Goal: Task Accomplishment & Management: Complete application form

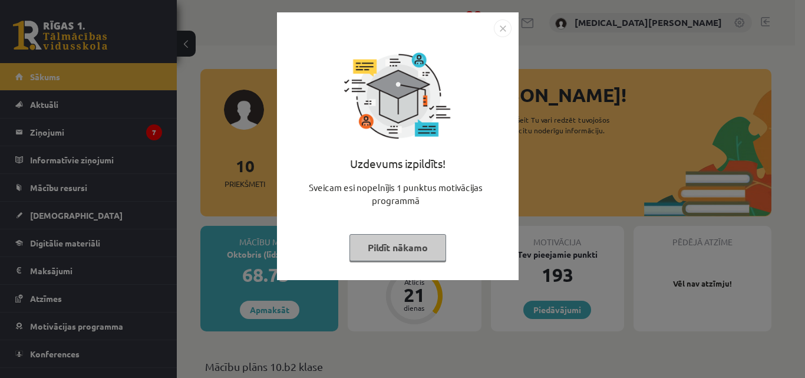
click at [504, 28] on img "Close" at bounding box center [503, 28] width 18 height 18
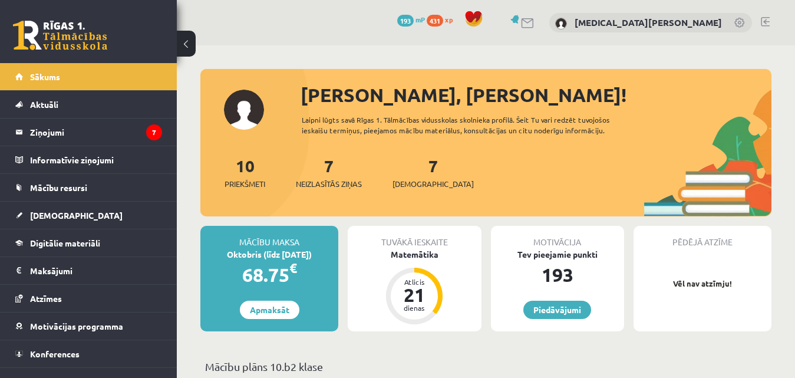
click at [338, 174] on div "7 Neizlasītās ziņas" at bounding box center [329, 171] width 66 height 37
click at [51, 216] on span "[DEMOGRAPHIC_DATA]" at bounding box center [76, 215] width 93 height 11
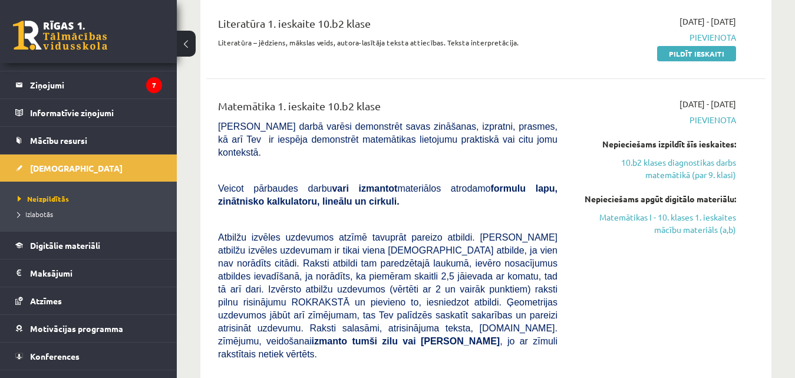
scroll to position [1101, 0]
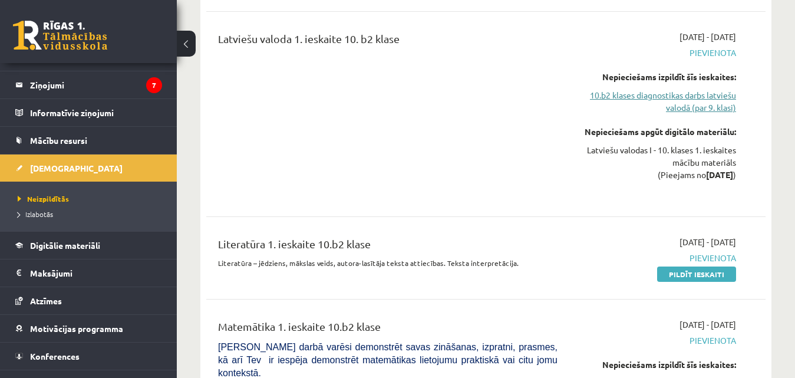
click at [679, 109] on link "10.b2 klases diagnostikas darbs latviešu valodā (par 9. klasi)" at bounding box center [655, 101] width 161 height 25
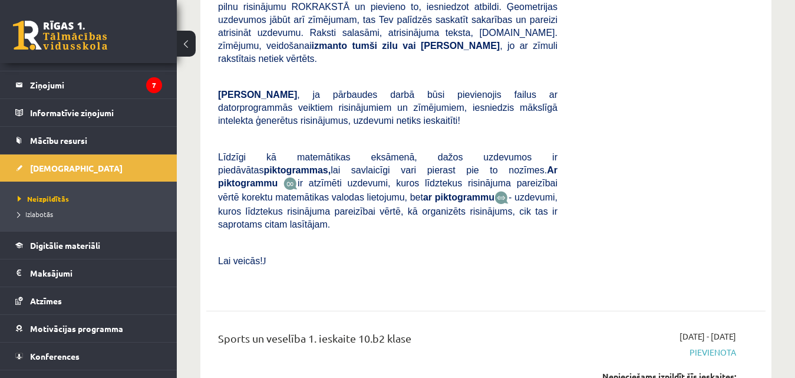
scroll to position [1619, 0]
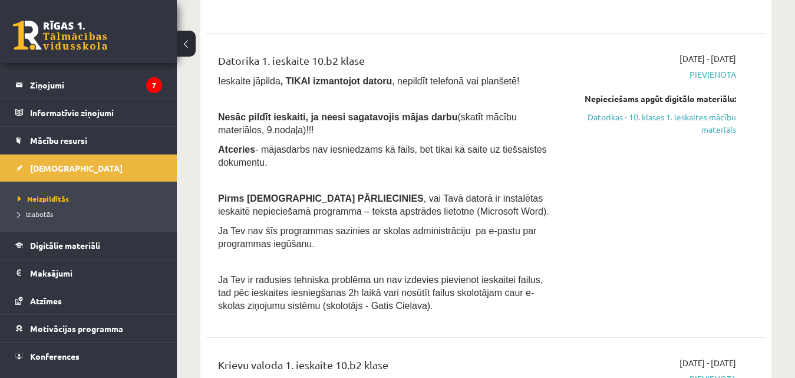
scroll to position [992, 0]
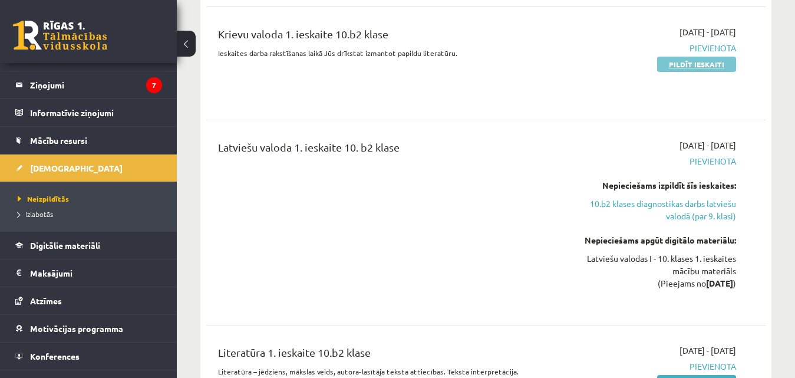
click at [677, 63] on link "Pildīt ieskaiti" at bounding box center [696, 64] width 79 height 15
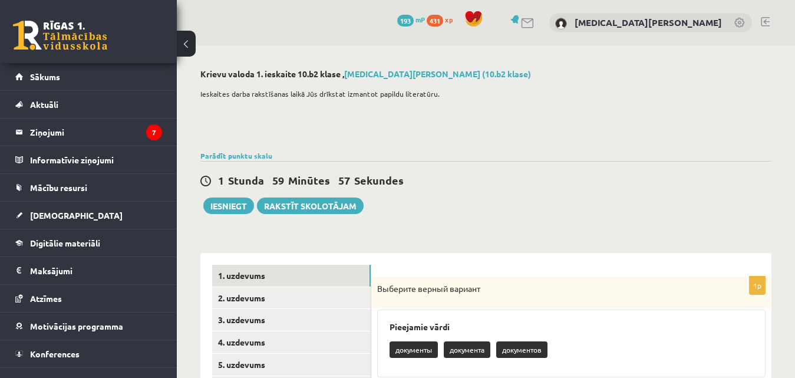
scroll to position [331, 0]
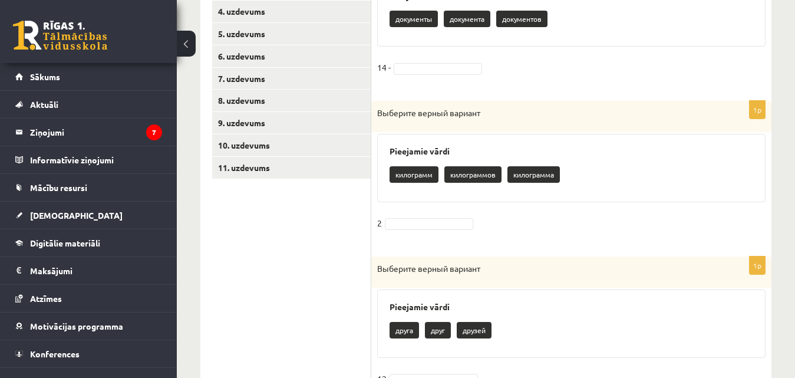
click at [525, 175] on p "килограмма" at bounding box center [534, 174] width 52 height 17
drag, startPoint x: 529, startPoint y: 174, endPoint x: 522, endPoint y: 196, distance: 23.1
click at [522, 196] on div "Pieejamie vārdi килограмм килограммов килограмма" at bounding box center [571, 168] width 389 height 68
click at [525, 190] on div "Pieejamie vārdi килограмм килограммов килограмма" at bounding box center [571, 168] width 389 height 68
drag, startPoint x: 524, startPoint y: 175, endPoint x: 563, endPoint y: 196, distance: 44.0
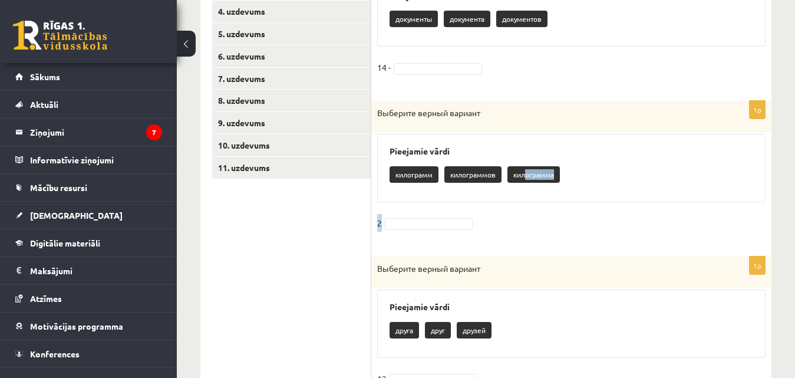
click at [545, 199] on div "Pieejamie vārdi килограмм килограммов килограмма" at bounding box center [571, 168] width 389 height 68
drag, startPoint x: 593, startPoint y: 182, endPoint x: 561, endPoint y: 171, distance: 33.8
click at [561, 171] on div "килограмм килограммов килограмма" at bounding box center [572, 176] width 364 height 28
click at [560, 171] on p "килограмма" at bounding box center [534, 174] width 52 height 17
click at [551, 172] on p "килограмма" at bounding box center [534, 174] width 52 height 17
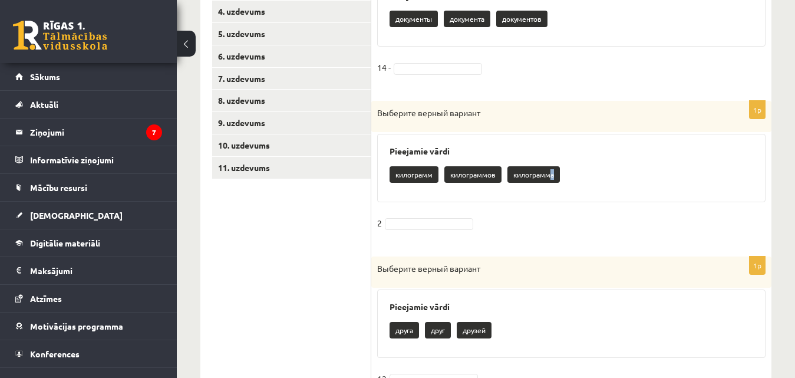
click at [555, 172] on p "килограмма" at bounding box center [534, 174] width 52 height 17
drag, startPoint x: 586, startPoint y: 175, endPoint x: 530, endPoint y: 175, distance: 56.0
click at [530, 175] on div "килограмм килограммов килограмма" at bounding box center [572, 176] width 364 height 28
drag, startPoint x: 530, startPoint y: 175, endPoint x: 572, endPoint y: 187, distance: 43.5
drag, startPoint x: 572, startPoint y: 187, endPoint x: 600, endPoint y: 179, distance: 29.3
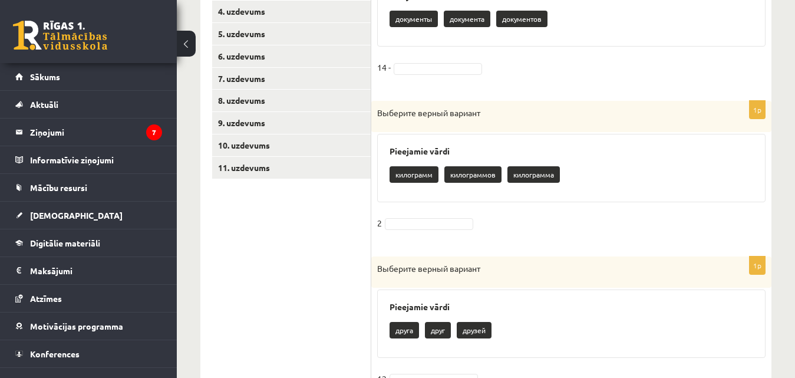
click at [600, 179] on div "килограмм килограммов килограмма" at bounding box center [572, 176] width 364 height 28
drag, startPoint x: 480, startPoint y: 173, endPoint x: 567, endPoint y: 187, distance: 87.8
click at [524, 213] on div "1p Выберите верный вариант Pieejamie vārdi килограмм килограммов килограмма 2" at bounding box center [571, 173] width 400 height 144
click at [581, 174] on div "килограмм килограммов килограмма" at bounding box center [572, 176] width 364 height 28
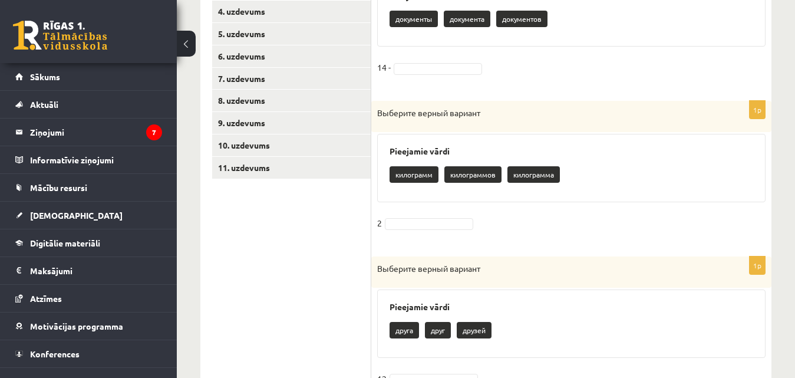
drag, startPoint x: 411, startPoint y: 172, endPoint x: 506, endPoint y: 189, distance: 96.4
click at [501, 191] on div "Pieejamie vārdi килограмм килограммов килограмма" at bounding box center [571, 168] width 389 height 68
click at [592, 176] on div "килограмм килограммов килограмма" at bounding box center [572, 176] width 364 height 28
drag, startPoint x: 522, startPoint y: 176, endPoint x: 554, endPoint y: 237, distance: 68.3
click at [553, 238] on div "1p Выберите верный вариант Pieejamie vārdi килограмм килограммов килограмма 2" at bounding box center [571, 173] width 400 height 144
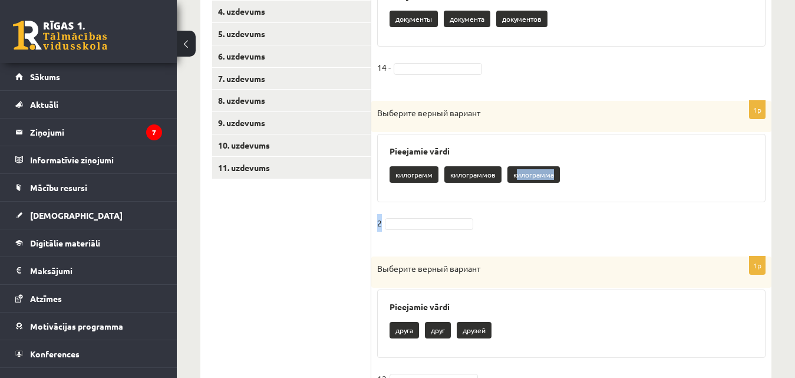
click at [614, 169] on div "килограмм килограммов килограмма" at bounding box center [572, 176] width 364 height 28
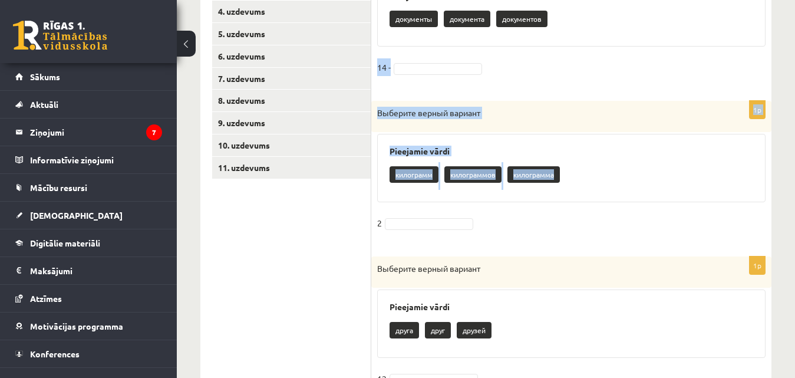
drag, startPoint x: 592, startPoint y: 166, endPoint x: 504, endPoint y: 29, distance: 162.9
click at [575, 38] on div "Pieejamie vārdi документы документа документов" at bounding box center [571, 13] width 389 height 68
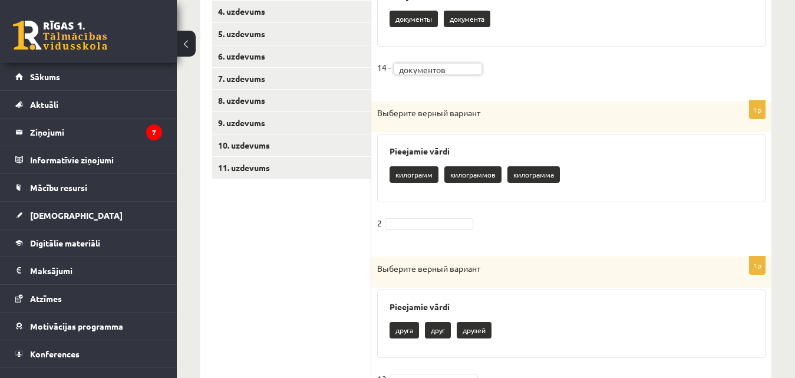
click at [529, 173] on p "килограмма" at bounding box center [534, 174] width 52 height 17
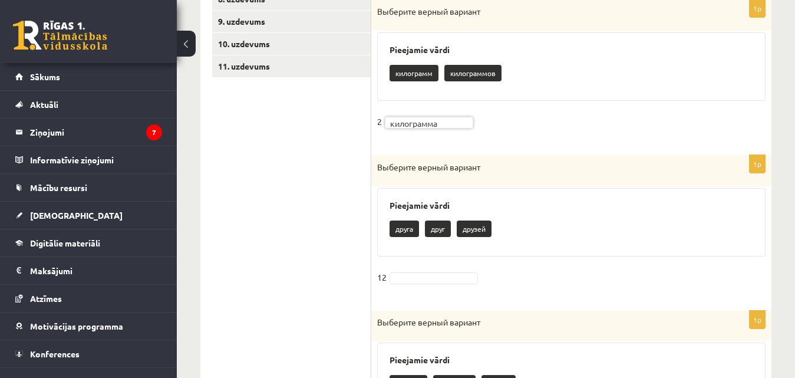
scroll to position [456, 0]
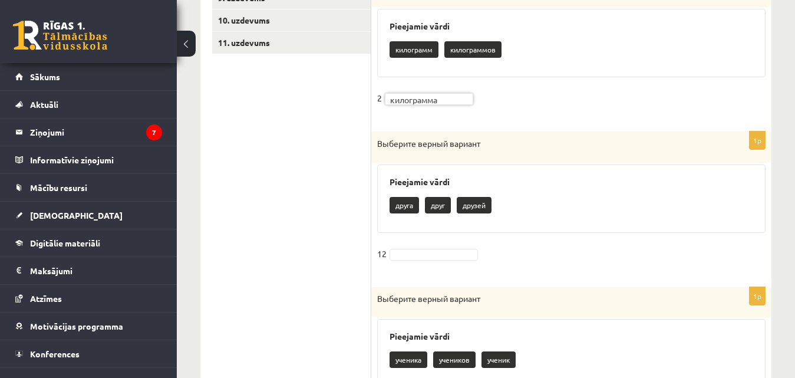
click at [479, 205] on p "друзей" at bounding box center [474, 205] width 35 height 17
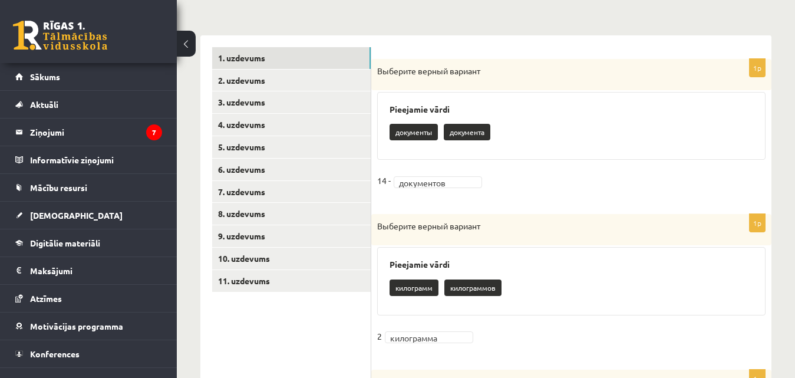
scroll to position [107, 0]
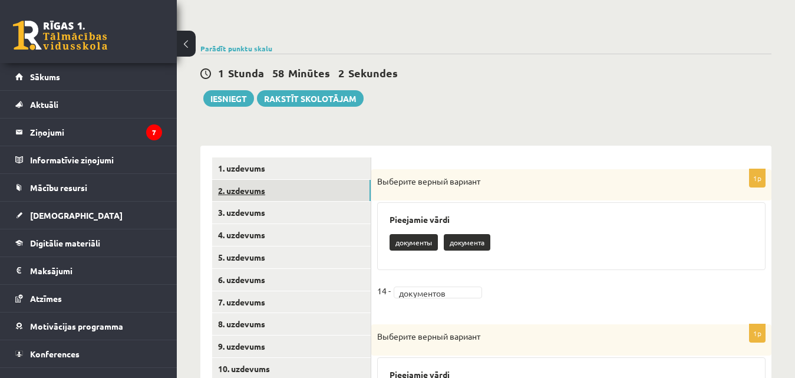
click at [353, 191] on link "2. uzdevums" at bounding box center [291, 191] width 159 height 22
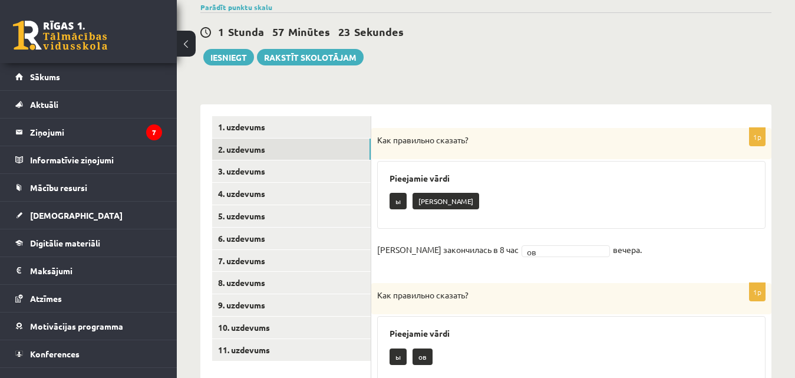
scroll to position [38, 0]
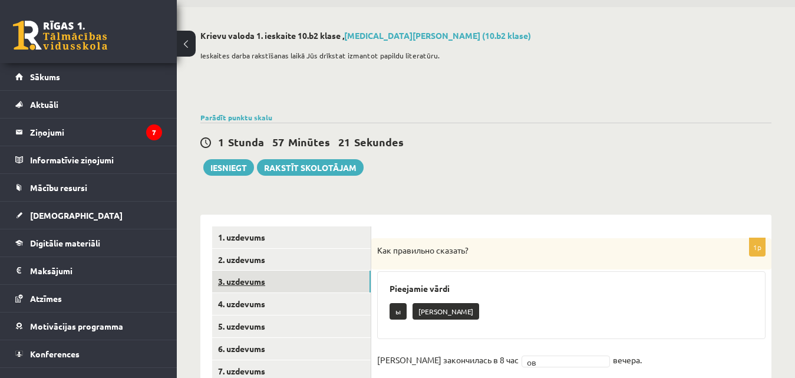
click at [307, 278] on link "3. uzdevums" at bounding box center [291, 282] width 159 height 22
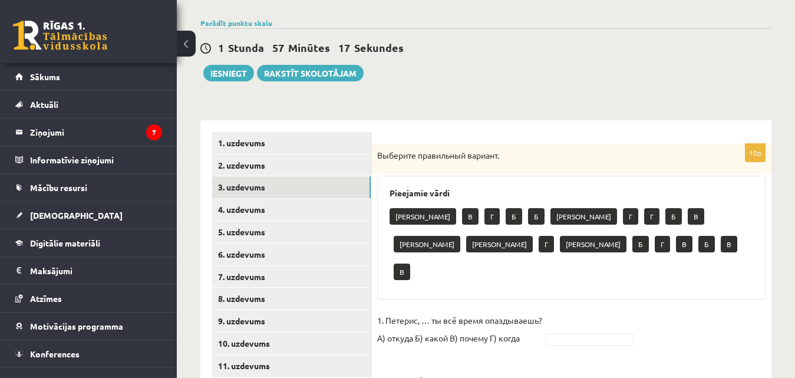
scroll to position [156, 0]
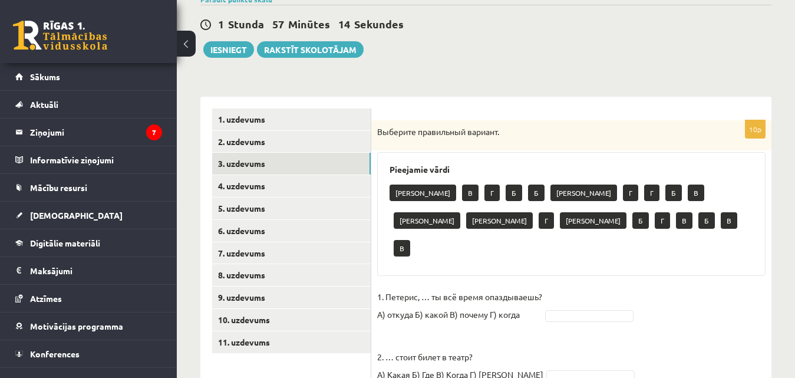
click at [430, 288] on p "1. Петерис, … ты всё время опаздываешь? А) откуда Б) какой В) почему Г) когда" at bounding box center [459, 305] width 165 height 35
click at [424, 288] on p "1. Петерис, … ты всё время опаздываешь? А) откуда Б) какой В) почему Г) когда" at bounding box center [459, 305] width 165 height 35
click at [426, 288] on p "1. Петерис, … ты всё время опаздываешь? А) откуда Б) какой В) почему Г) когда" at bounding box center [459, 305] width 165 height 35
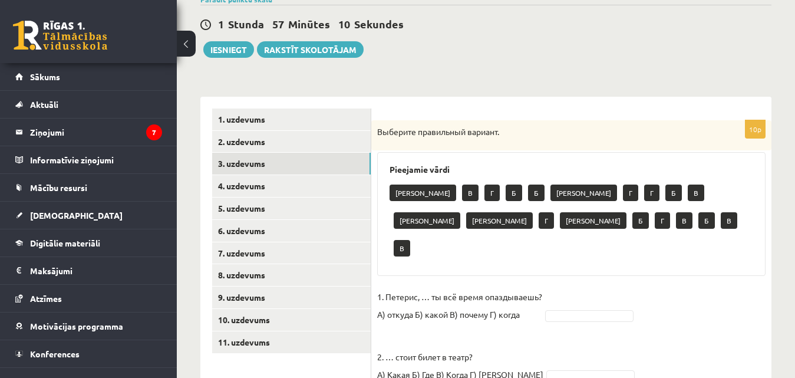
click at [427, 288] on p "1. Петерис, … ты всё время опаздываешь? А) откуда Б) какой В) почему Г) когда" at bounding box center [459, 305] width 165 height 35
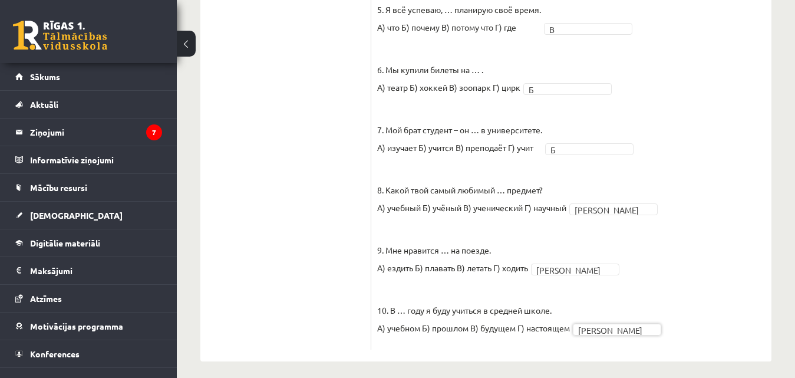
scroll to position [298, 0]
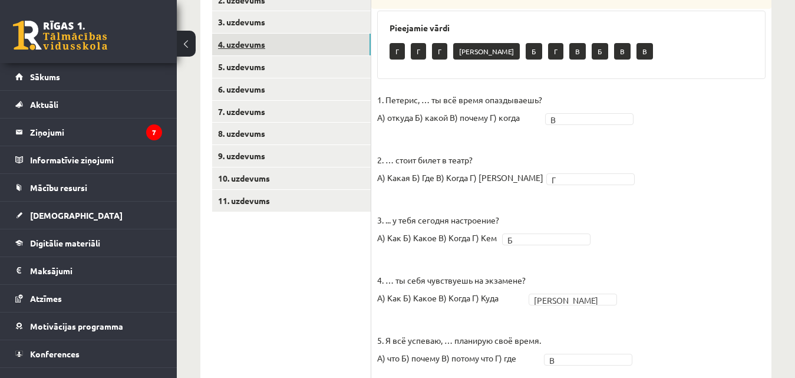
click at [333, 40] on link "4. uzdevums" at bounding box center [291, 45] width 159 height 22
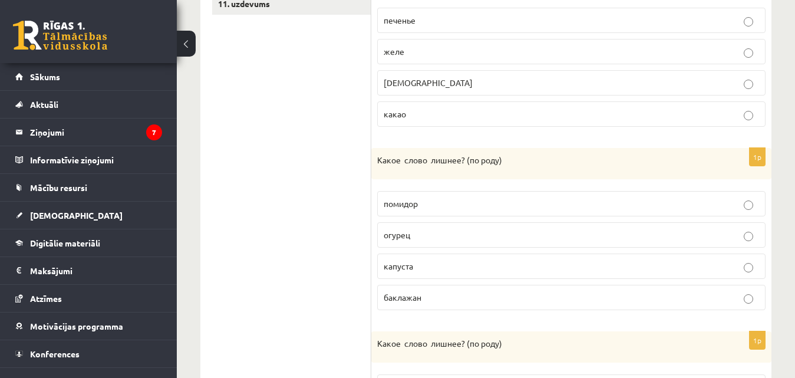
scroll to position [495, 0]
click at [738, 259] on label "капуста" at bounding box center [571, 265] width 389 height 25
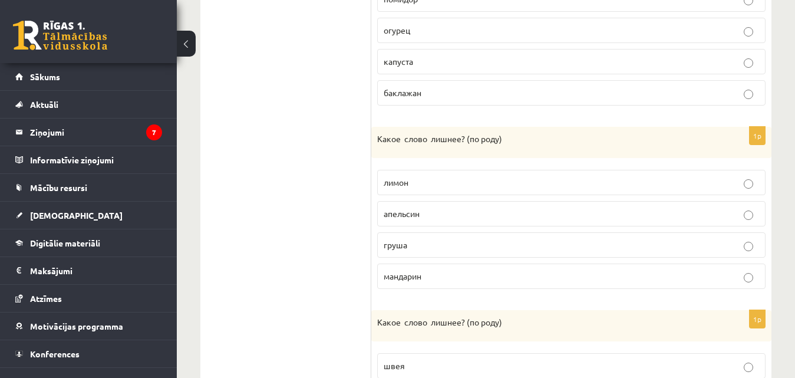
scroll to position [708, 0]
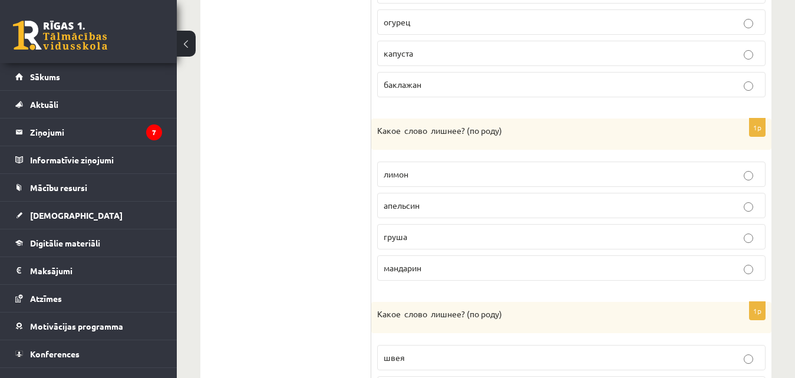
click at [755, 238] on p "груша" at bounding box center [572, 237] width 376 height 12
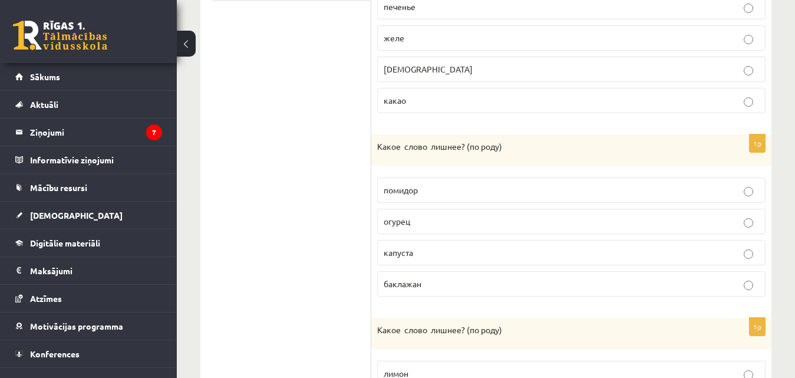
scroll to position [177, 0]
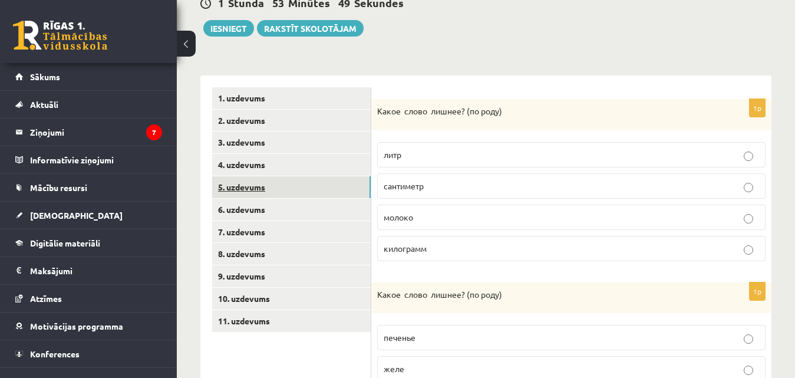
click at [290, 182] on link "5. uzdevums" at bounding box center [291, 187] width 159 height 22
click at [743, 185] on p "молоко" at bounding box center [572, 186] width 376 height 12
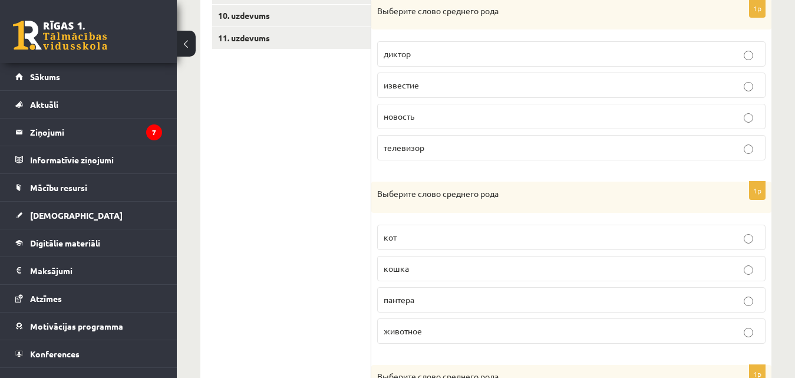
scroll to position [484, 0]
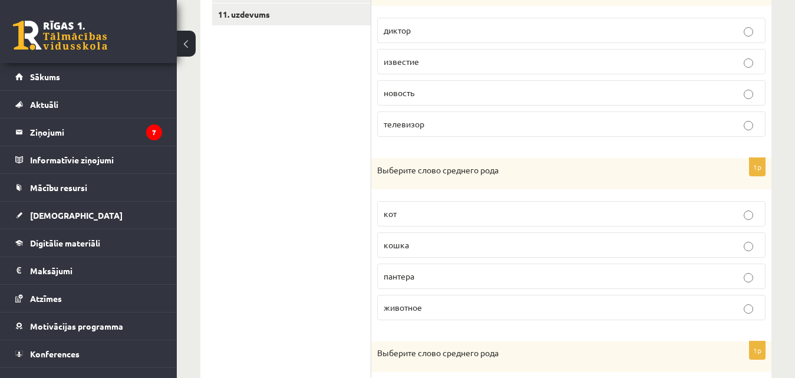
click at [758, 318] on label "животное" at bounding box center [571, 307] width 389 height 25
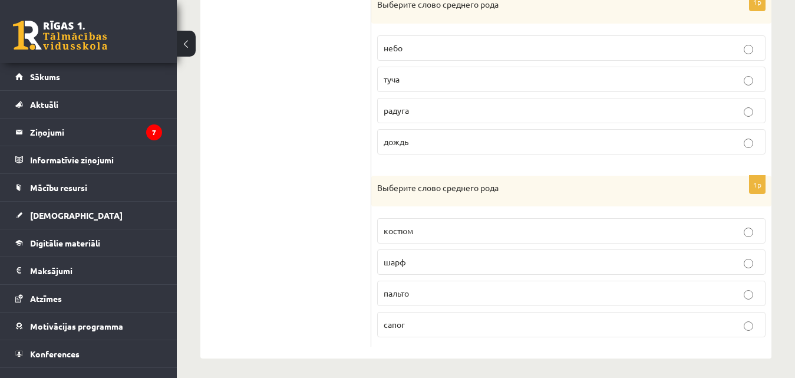
scroll to position [837, 0]
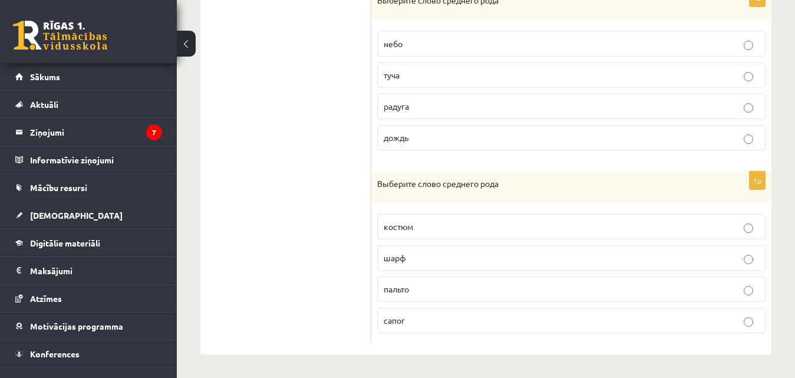
click at [748, 285] on p "пальто" at bounding box center [572, 289] width 376 height 12
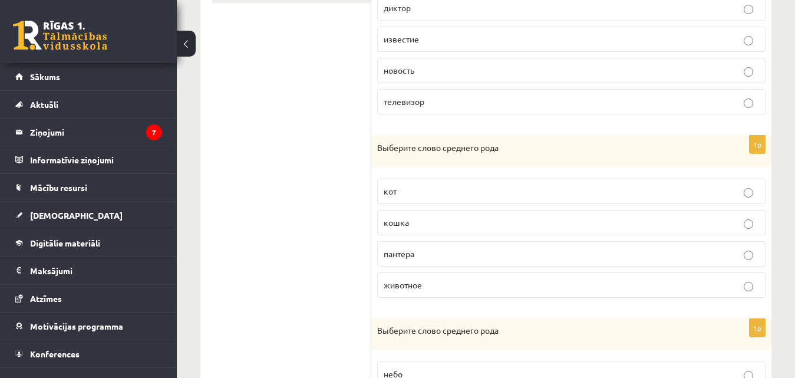
scroll to position [176, 0]
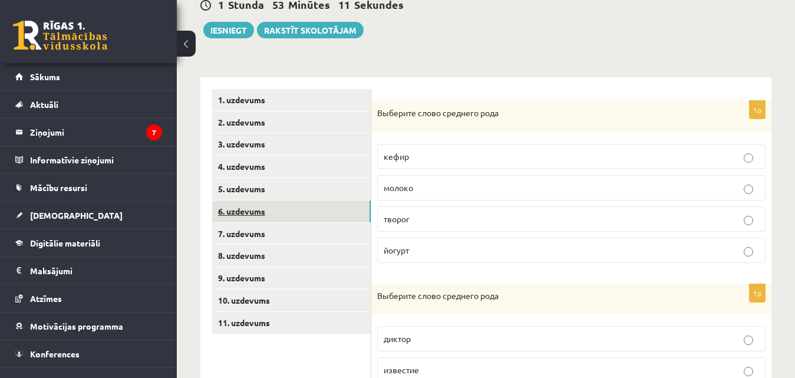
click at [323, 216] on link "6. uzdevums" at bounding box center [291, 211] width 159 height 22
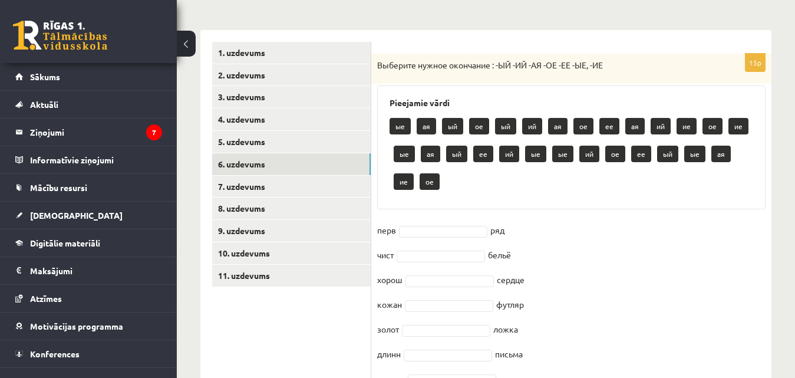
scroll to position [246, 0]
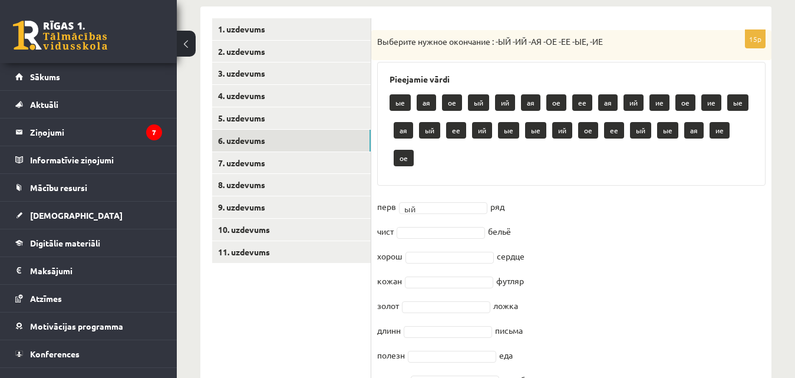
drag, startPoint x: 426, startPoint y: 214, endPoint x: 426, endPoint y: 203, distance: 11.2
click at [426, 203] on fieldset "перв ый ** ряд чист бельё хорош сердце кожан футляр золот ложка длинн письма по…" at bounding box center [571, 383] width 389 height 371
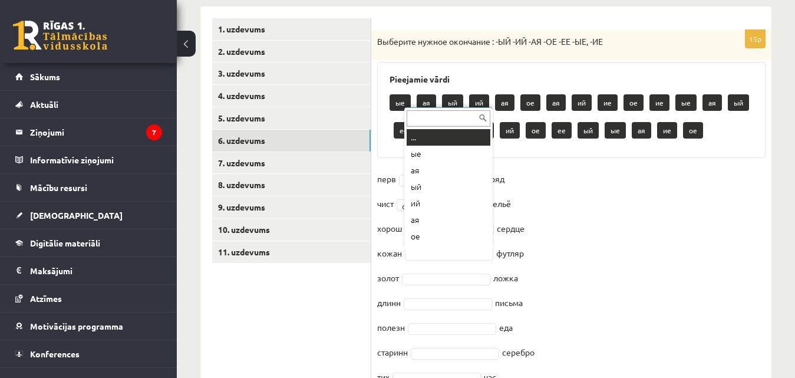
scroll to position [14, 0]
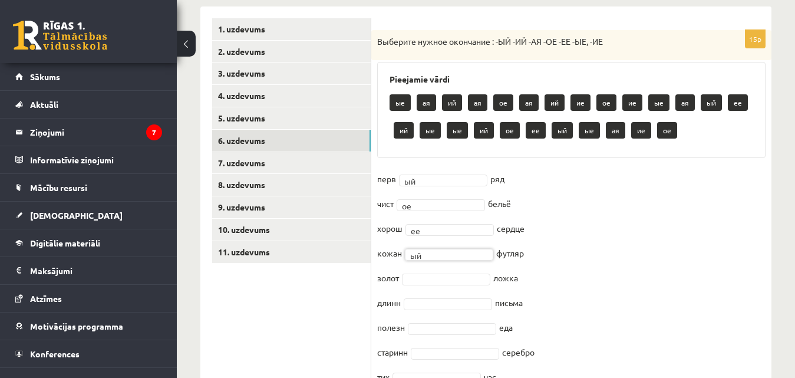
click at [429, 268] on fieldset "перв ый ** ряд чист ое ** бельё хорош ее ** сердце кожан ый ** футляр золот лож…" at bounding box center [571, 355] width 389 height 371
drag, startPoint x: 429, startPoint y: 268, endPoint x: 429, endPoint y: 284, distance: 16.5
click at [429, 284] on fieldset "перв ый ** ряд чист ое ** бельё хорош ее ** сердце кожан ый ** футляр золот лож…" at bounding box center [571, 355] width 389 height 371
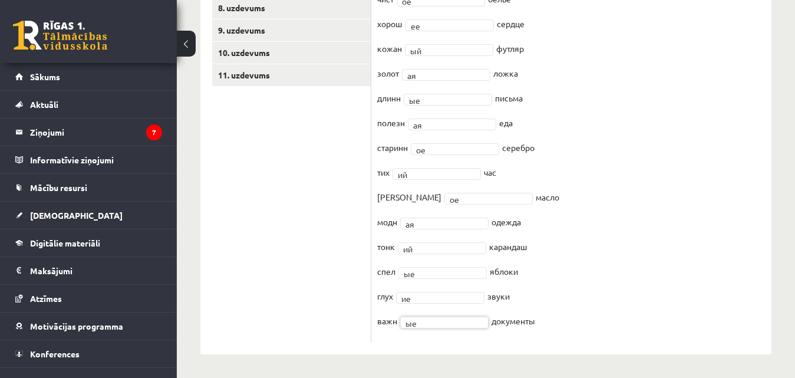
scroll to position [93, 0]
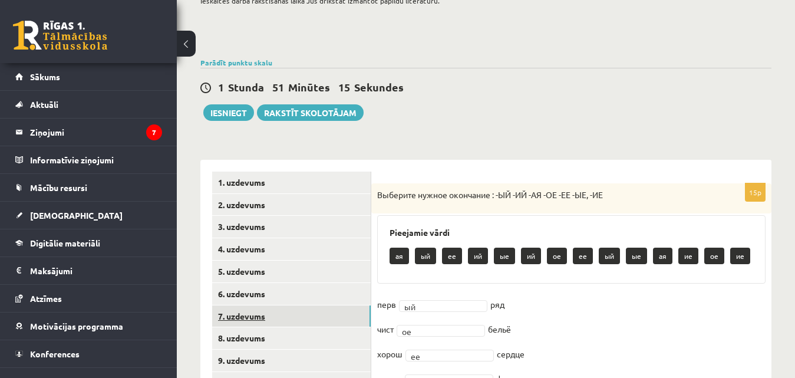
click at [244, 315] on link "7. uzdevums" at bounding box center [291, 316] width 159 height 22
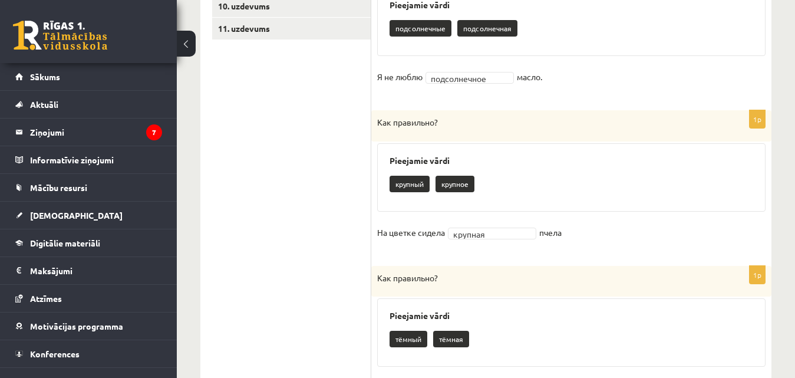
scroll to position [140, 0]
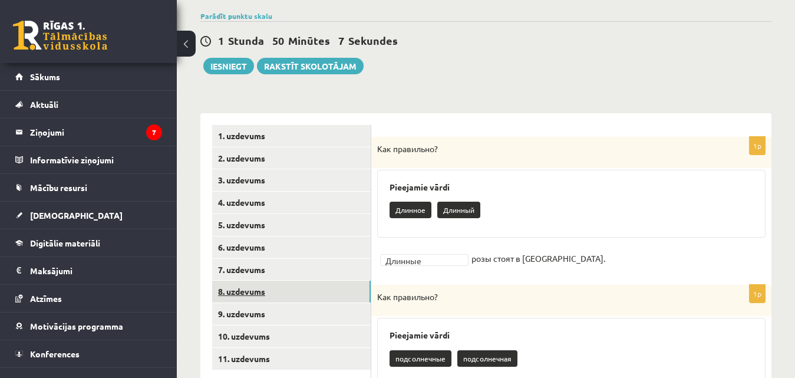
click at [252, 296] on link "8. uzdevums" at bounding box center [291, 292] width 159 height 22
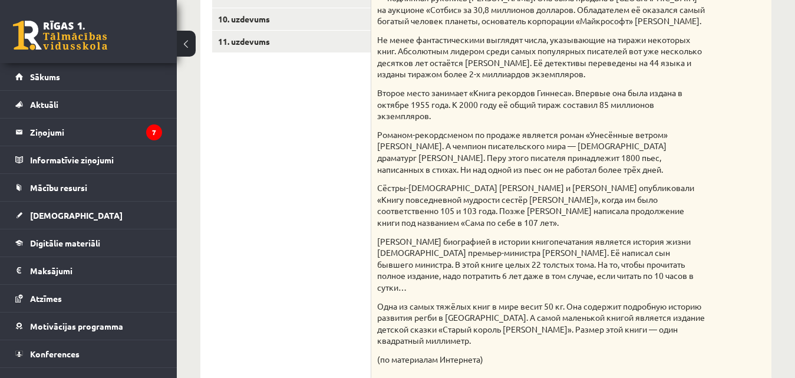
scroll to position [126, 0]
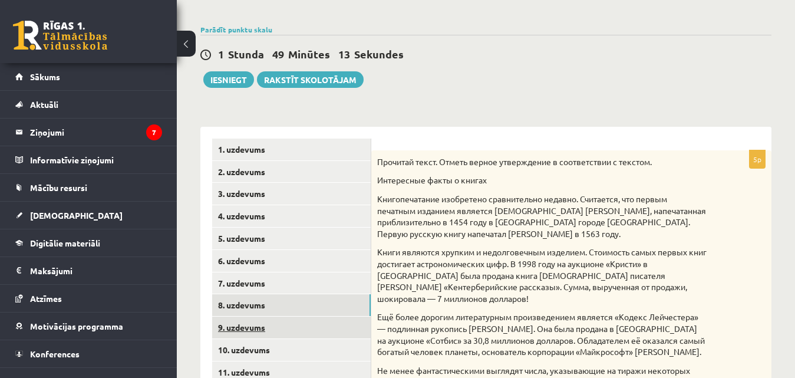
click at [288, 333] on link "9. uzdevums" at bounding box center [291, 328] width 159 height 22
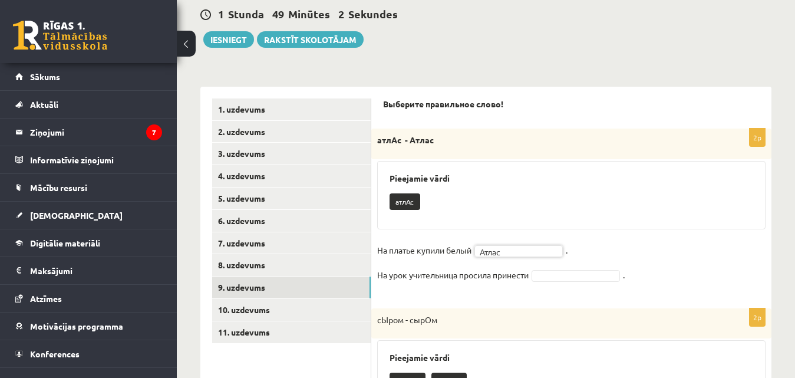
scroll to position [173, 0]
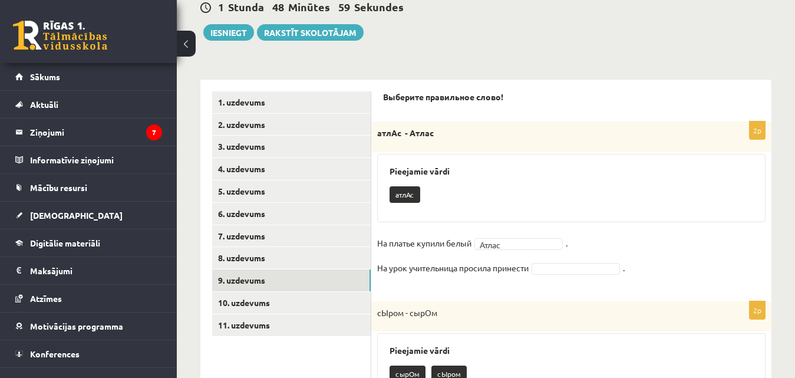
click at [552, 261] on fieldset "На платье купили белый Атлас ***** . На урок учительница просила принести ." at bounding box center [571, 259] width 389 height 50
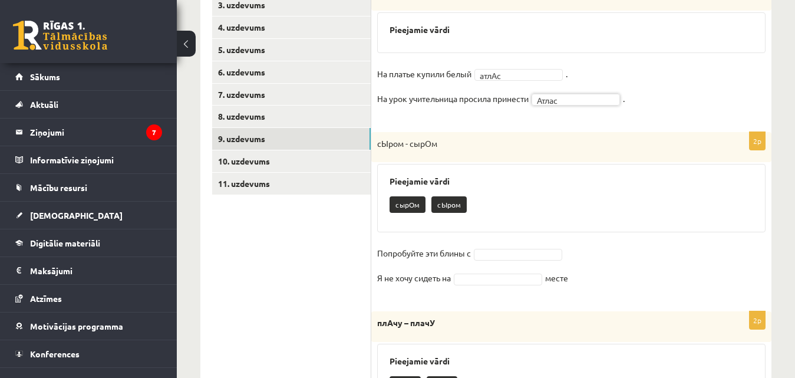
scroll to position [338, 0]
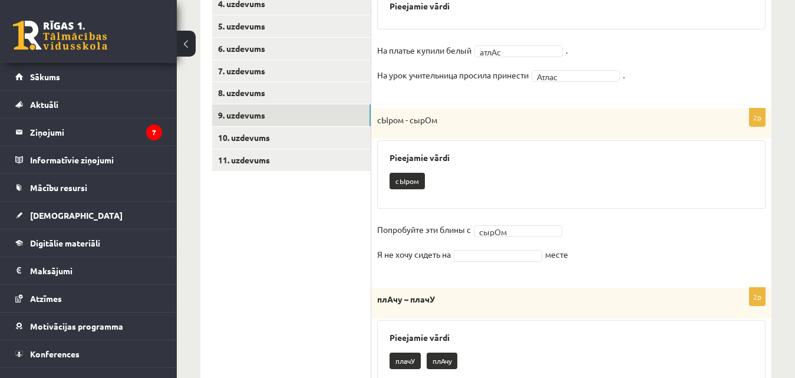
click at [512, 238] on fieldset "Попробуйте эти блины с сырОм ***** Я не хочу сидеть на месте" at bounding box center [571, 246] width 389 height 50
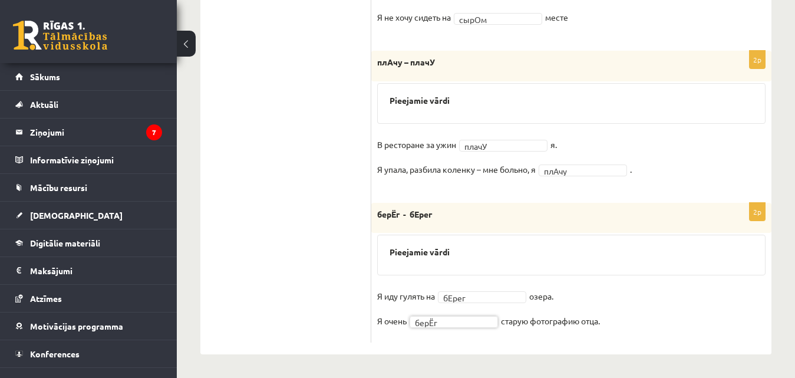
scroll to position [218, 0]
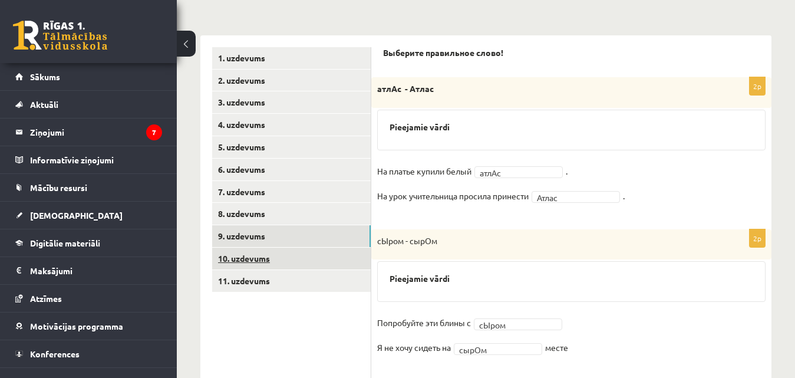
click at [241, 267] on link "10. uzdevums" at bounding box center [291, 259] width 159 height 22
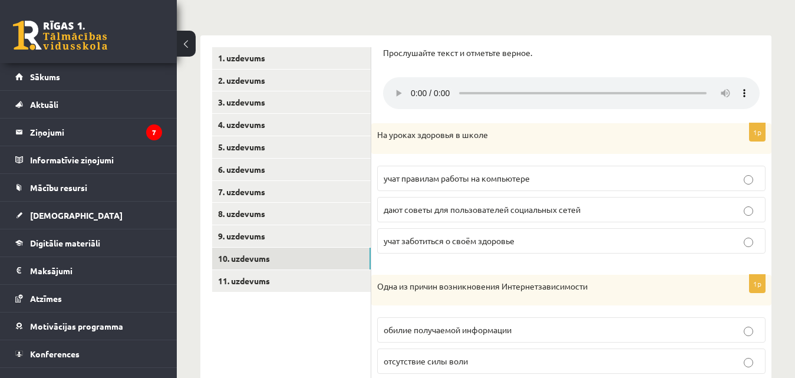
click at [733, 174] on p "учат правилам работы на компьютере" at bounding box center [572, 178] width 376 height 12
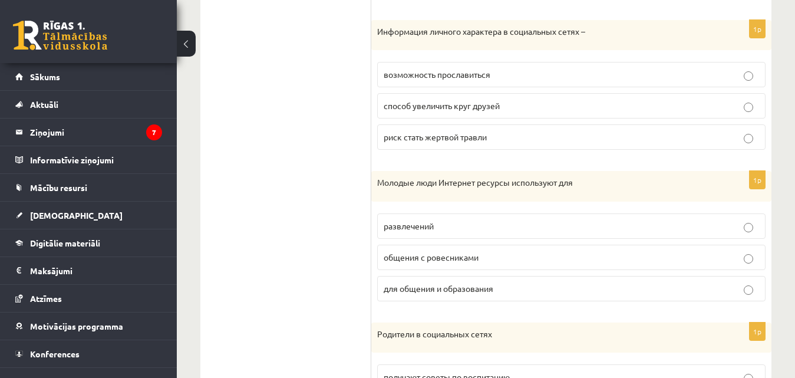
scroll to position [642, 0]
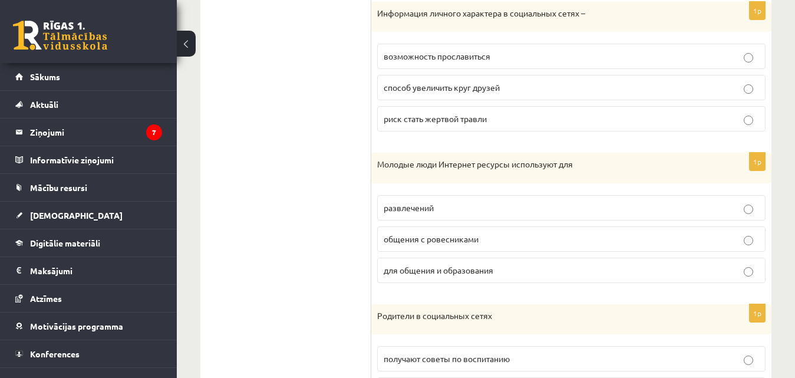
click at [742, 272] on p "для общения и образования" at bounding box center [572, 270] width 376 height 12
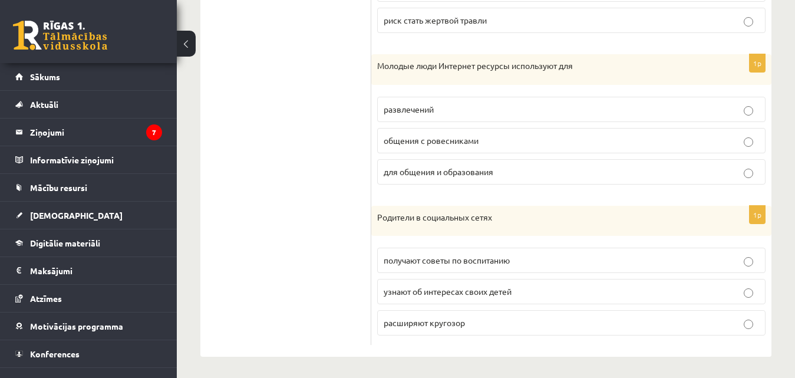
scroll to position [744, 0]
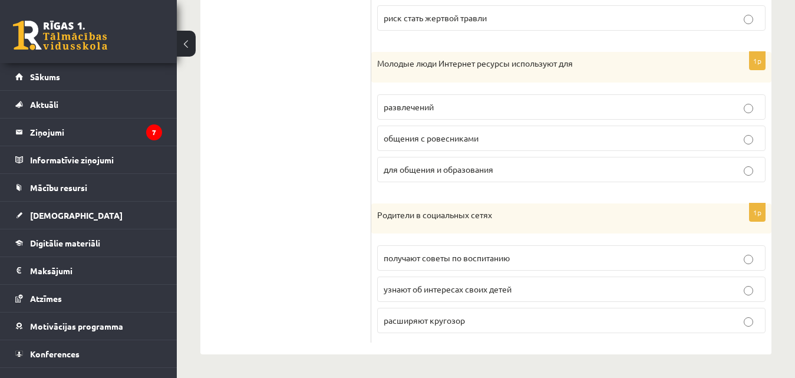
click at [756, 317] on p "расширяют кругозор" at bounding box center [572, 320] width 376 height 12
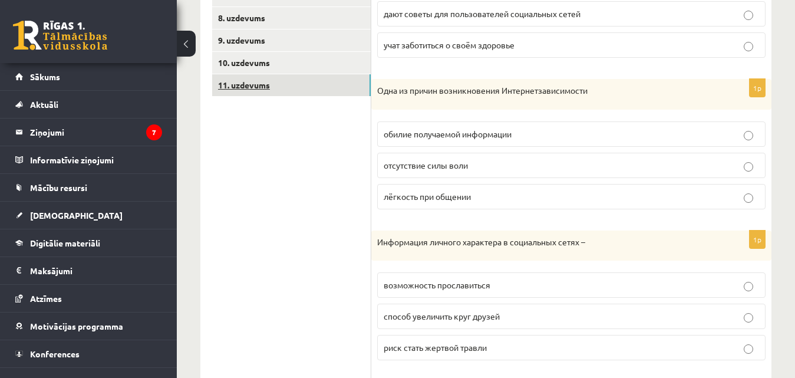
click at [282, 93] on link "11. uzdevums" at bounding box center [291, 85] width 159 height 22
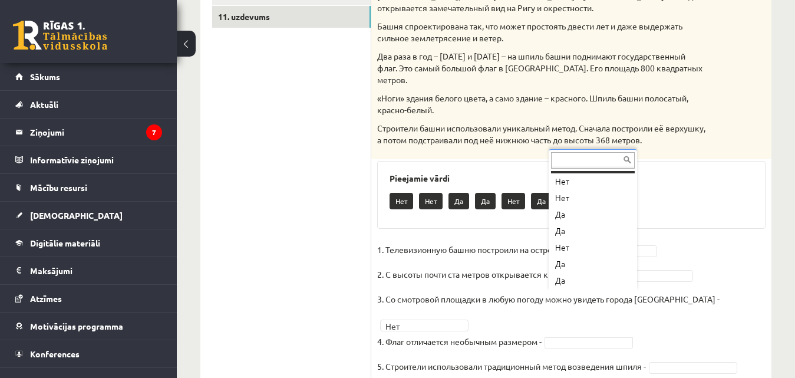
scroll to position [14, 0]
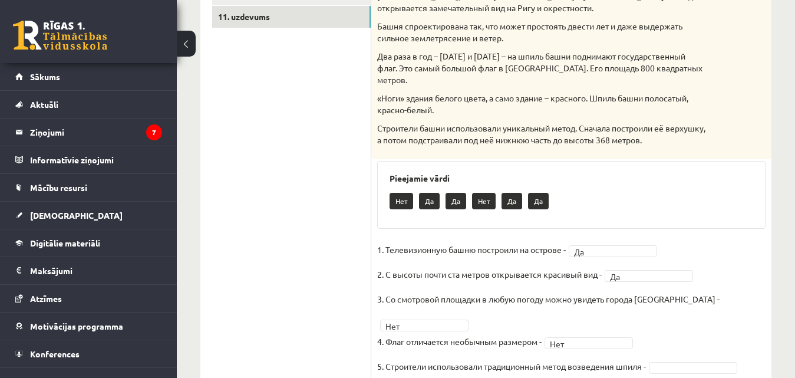
click at [678, 318] on fieldset "1. Телевизионную башню построили на острове - Да ** 2. С высоты почти ста метро…" at bounding box center [571, 312] width 389 height 142
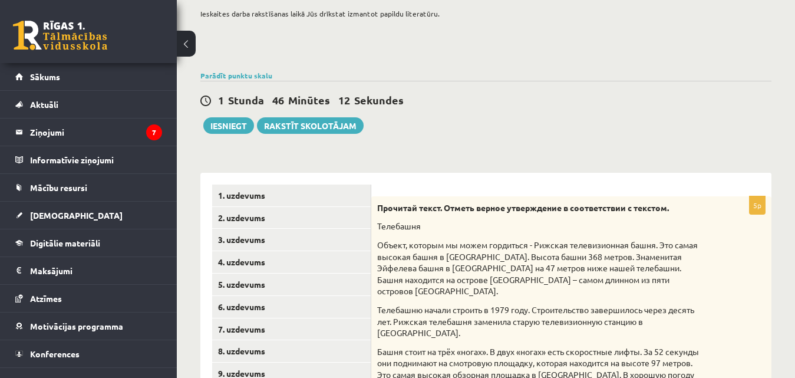
scroll to position [83, 0]
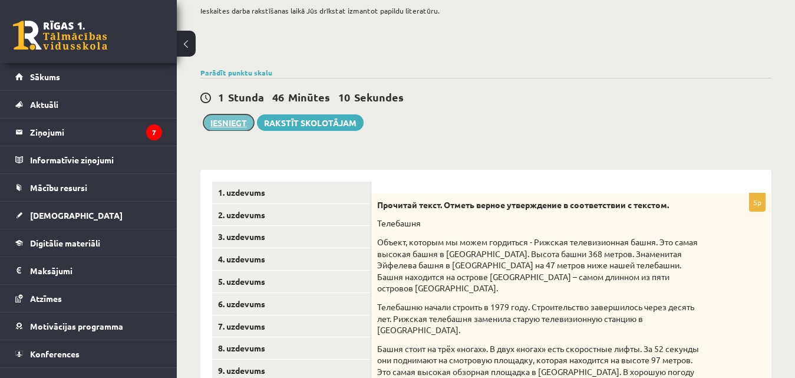
click at [222, 124] on button "Iesniegt" at bounding box center [228, 122] width 51 height 17
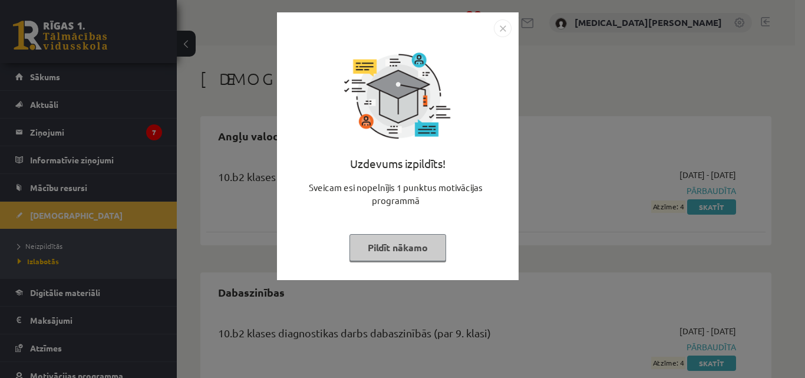
click at [509, 32] on img "Close" at bounding box center [503, 28] width 18 height 18
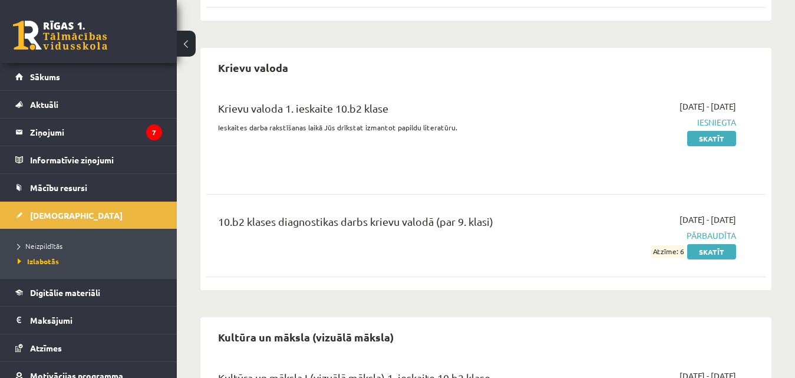
scroll to position [212, 0]
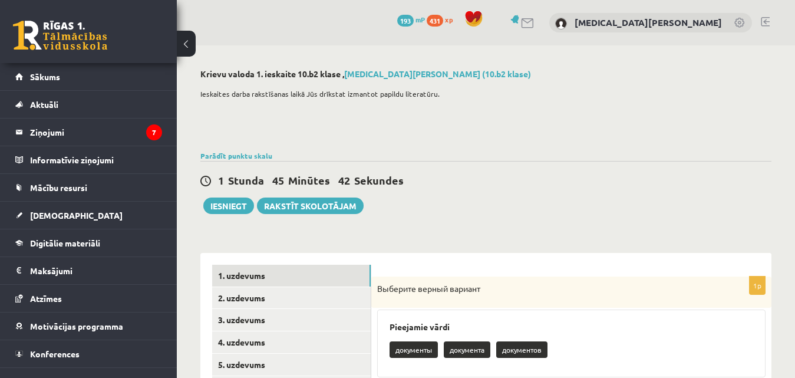
scroll to position [83, 0]
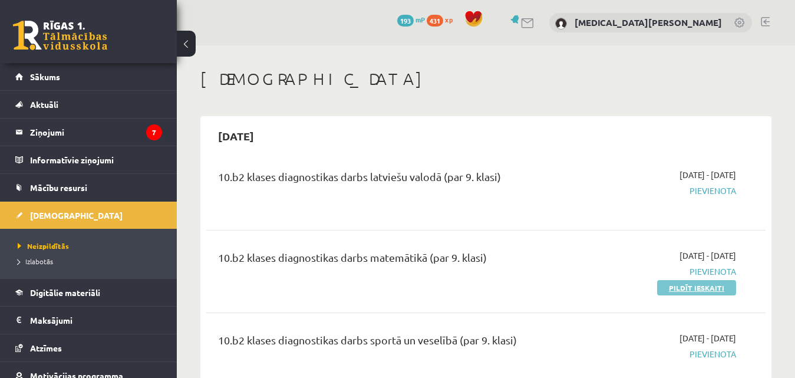
click at [673, 285] on link "Pildīt ieskaiti" at bounding box center [696, 287] width 79 height 15
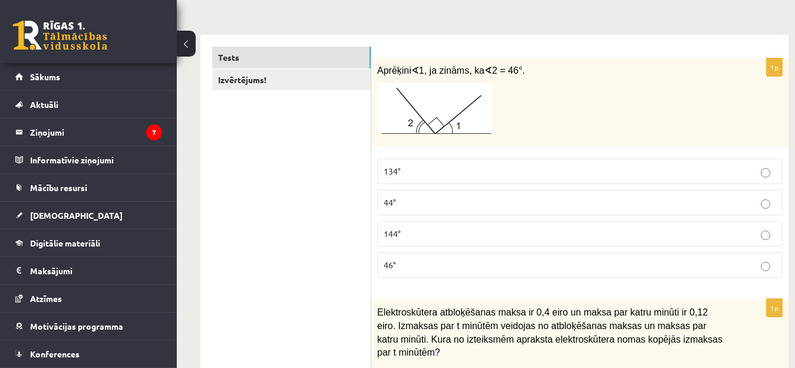
scroll to position [189, 0]
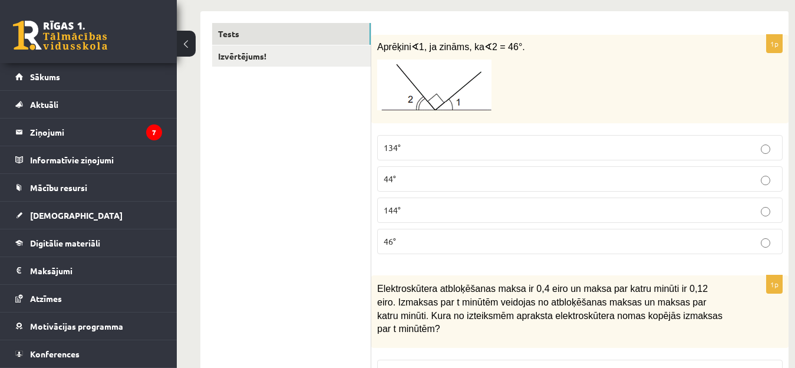
click at [775, 249] on label "46°" at bounding box center [580, 241] width 406 height 25
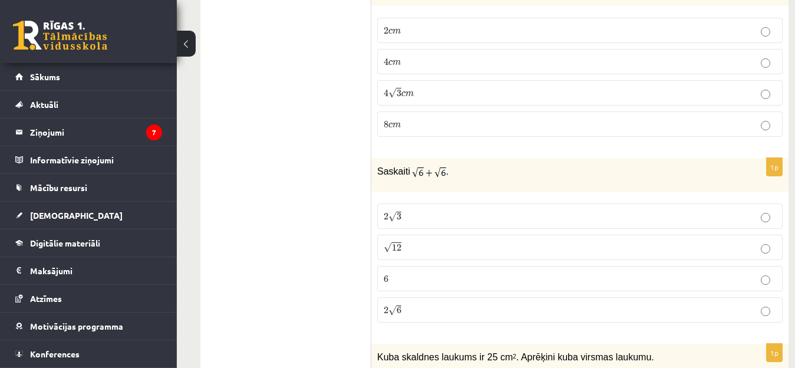
scroll to position [770, 0]
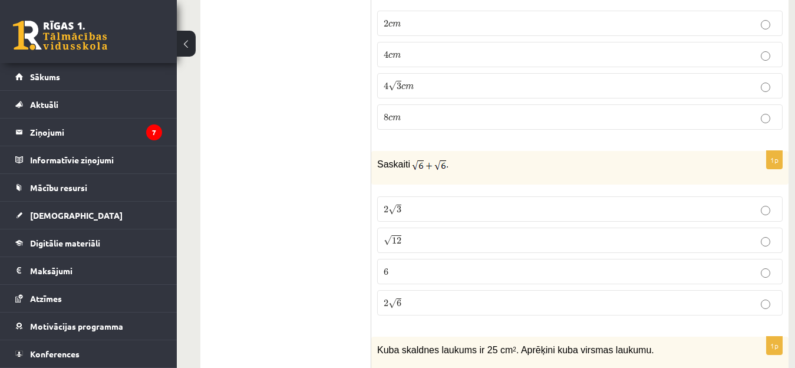
click at [761, 267] on p "6 6" at bounding box center [580, 271] width 393 height 12
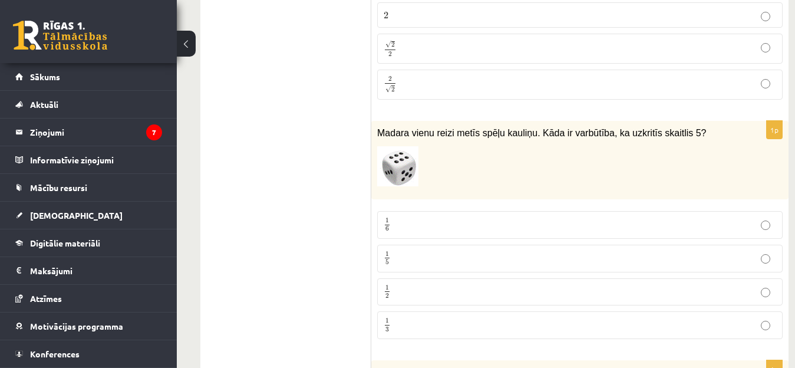
scroll to position [1376, 0]
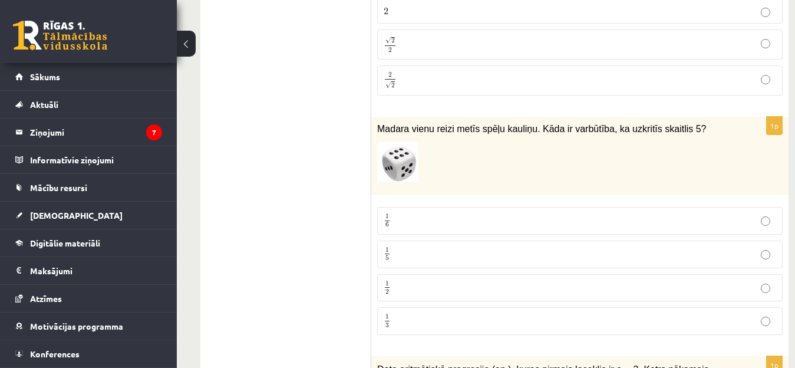
click at [771, 213] on p "1 6 1 6" at bounding box center [580, 220] width 393 height 15
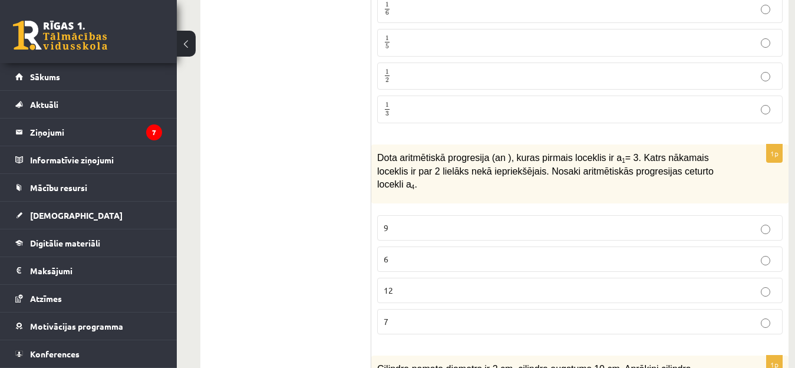
scroll to position [1580, 0]
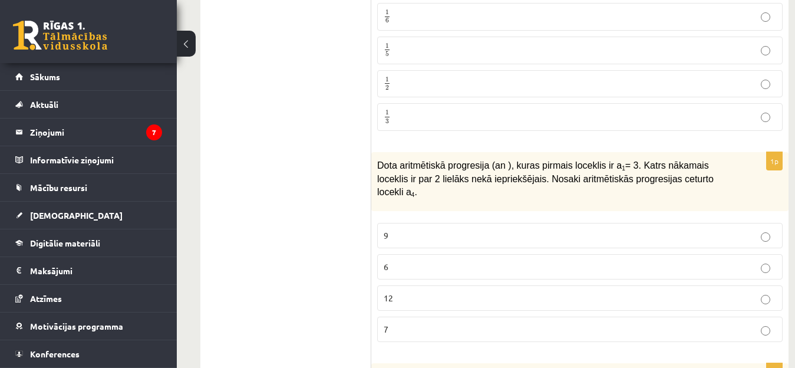
click at [768, 223] on label "9" at bounding box center [580, 235] width 406 height 25
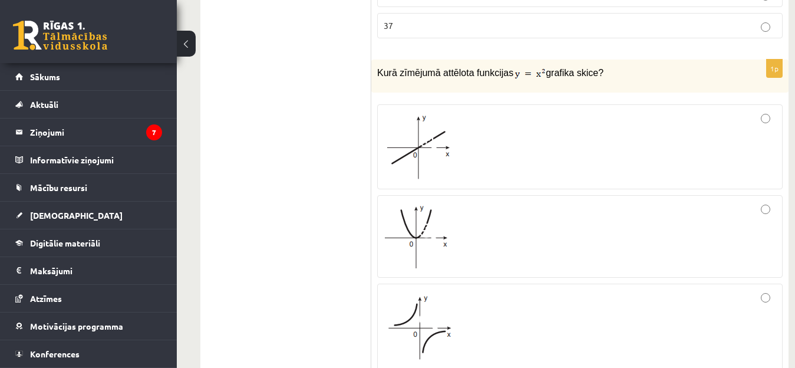
scroll to position [2468, 0]
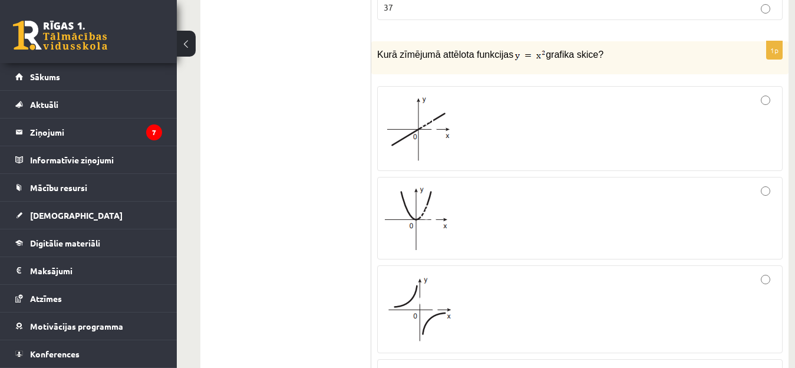
click at [769, 183] on div at bounding box center [580, 218] width 393 height 70
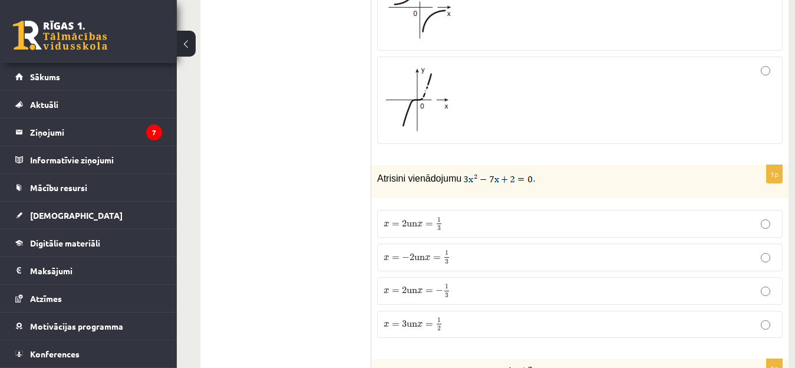
scroll to position [2766, 0]
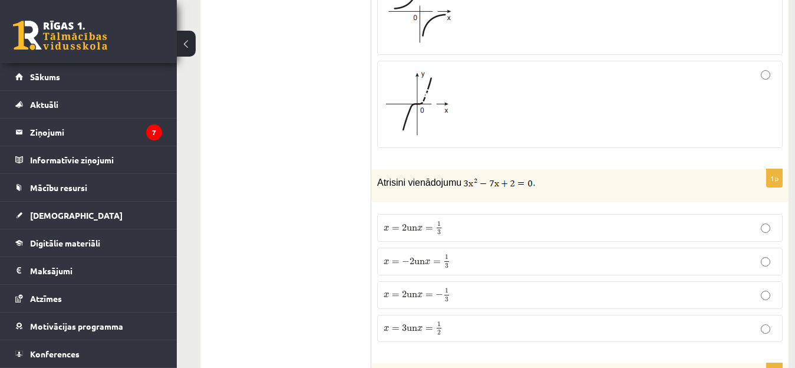
click at [767, 240] on fieldset "x = 2 un x = 1 3 x = 2 un x = 1 3 x = − 2 un x = 1 3 x = − 2 un x = 1 3 x = 2 u…" at bounding box center [580, 276] width 406 height 137
click at [767, 281] on label "x = 2 un x = − 1 3 x = 2 un x = − 1 3" at bounding box center [580, 295] width 406 height 28
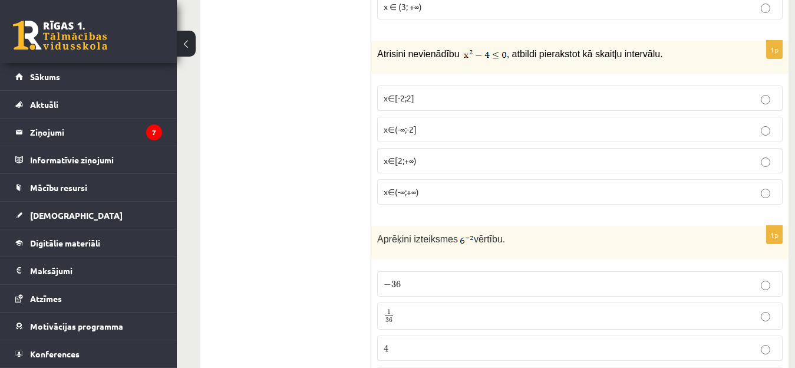
scroll to position [3285, 0]
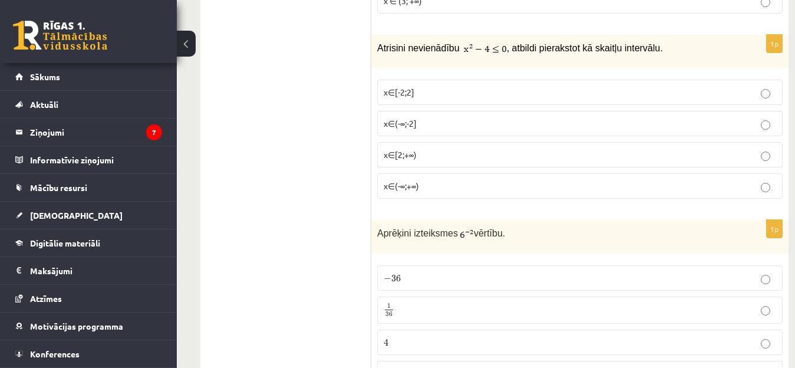
click at [773, 149] on p "x∈[2;+∞)" at bounding box center [580, 155] width 393 height 12
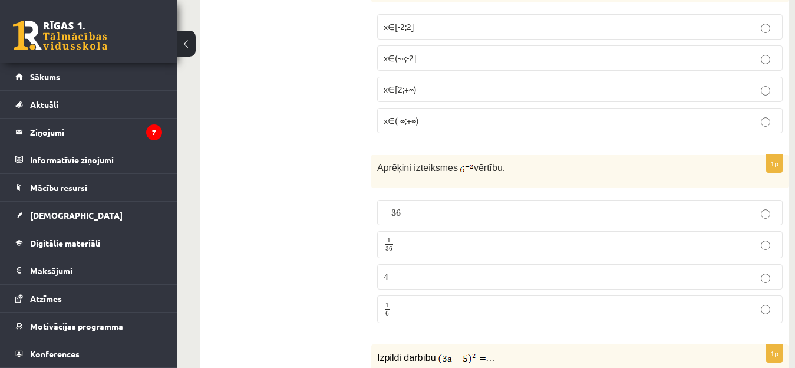
scroll to position [3356, 0]
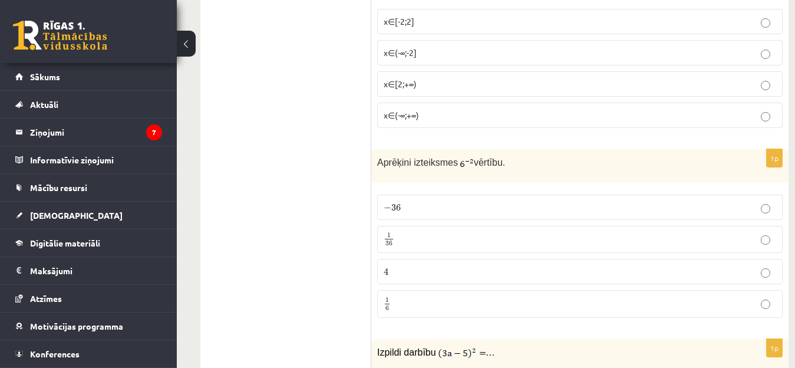
click at [772, 201] on p "− 36 − 36" at bounding box center [580, 207] width 393 height 12
click at [766, 232] on p "1 36 1 36" at bounding box center [580, 239] width 393 height 15
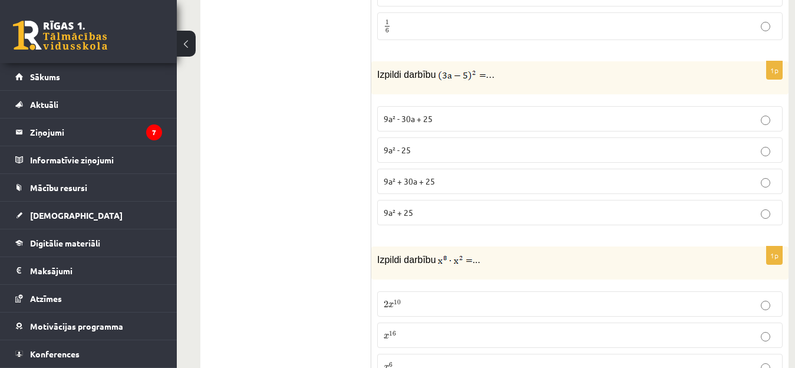
scroll to position [3639, 0]
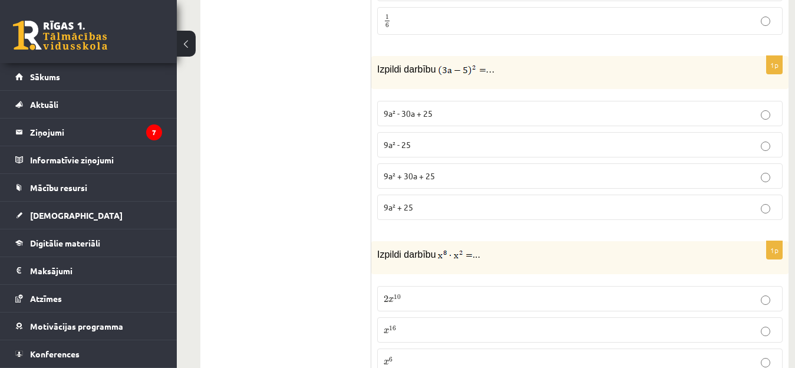
click at [768, 139] on p "9a² - 25" at bounding box center [580, 145] width 393 height 12
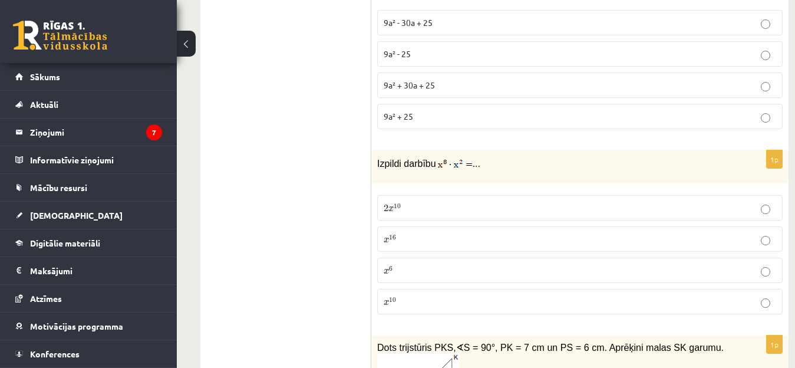
scroll to position [3733, 0]
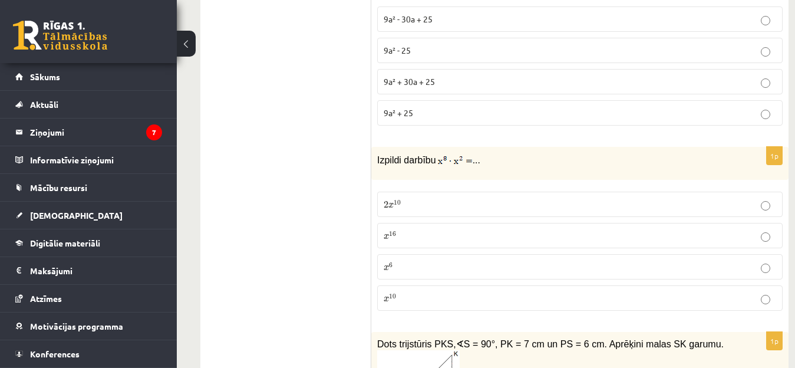
click at [756, 229] on p "x 16 x 16" at bounding box center [580, 235] width 393 height 12
click at [768, 186] on fieldset "2 x 10 2 x 10 x 16 x 16 x 6 x 6 x 10 x 10" at bounding box center [580, 250] width 406 height 129
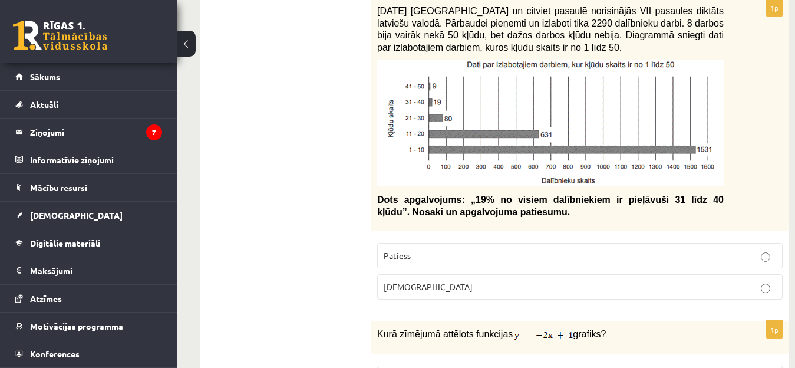
scroll to position [4346, 0]
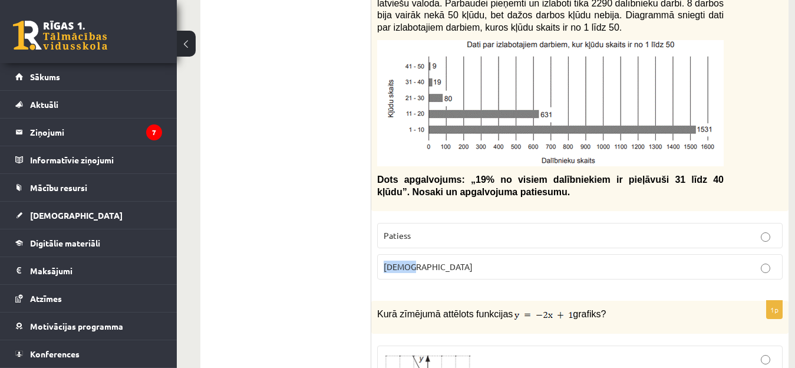
drag, startPoint x: 774, startPoint y: 197, endPoint x: 765, endPoint y: 216, distance: 20.8
click at [765, 217] on fieldset "Patiess Aplams" at bounding box center [580, 250] width 406 height 66
click at [765, 254] on label "Aplams" at bounding box center [580, 266] width 406 height 25
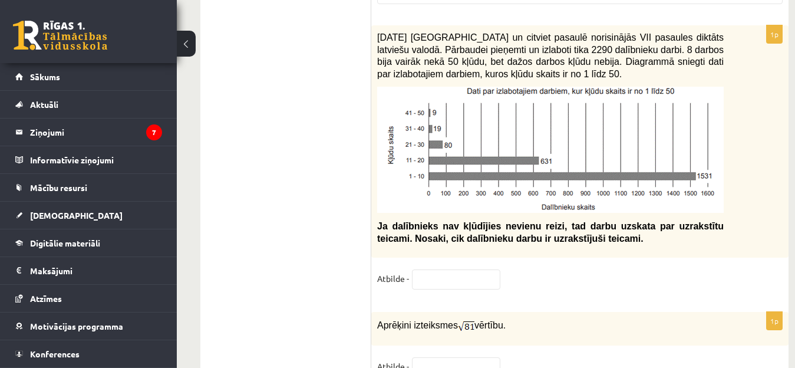
scroll to position [5148, 0]
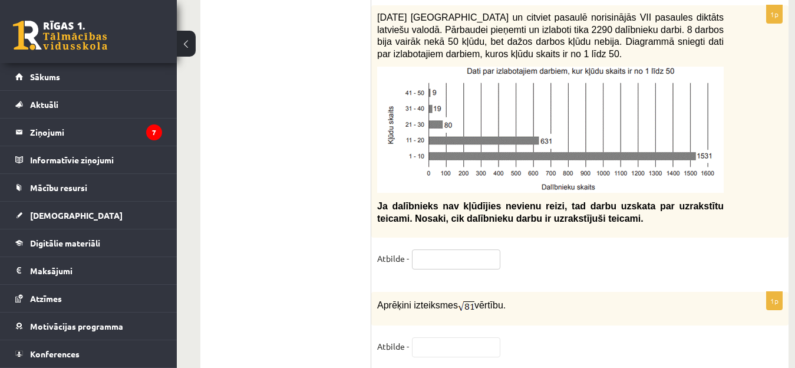
click at [449, 249] on input "text" at bounding box center [456, 259] width 88 height 20
type input "*"
click at [419, 337] on input "text" at bounding box center [456, 347] width 88 height 20
type input "*"
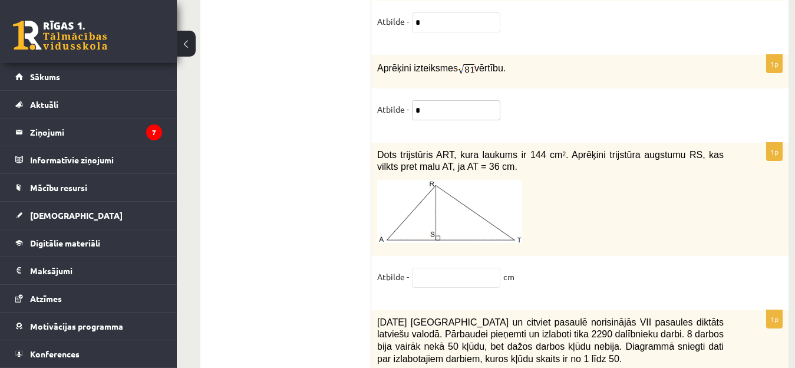
scroll to position [5407, 0]
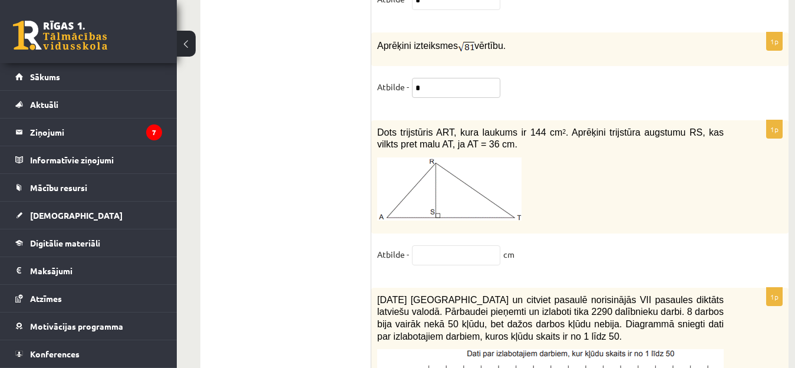
click at [429, 78] on input "*" at bounding box center [456, 88] width 88 height 20
type input "*"
click at [430, 245] on input "text" at bounding box center [456, 255] width 88 height 20
click at [480, 245] on input "text" at bounding box center [456, 255] width 88 height 20
type input "*"
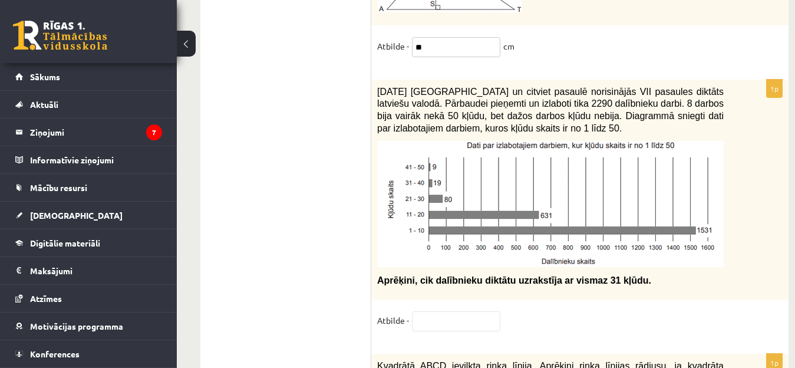
scroll to position [5620, 0]
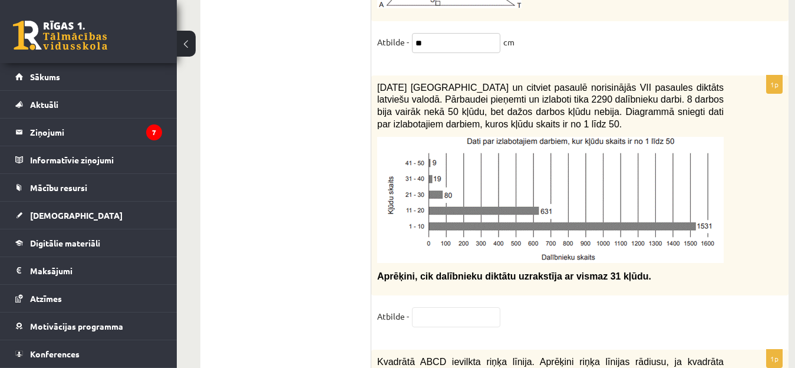
type input "**"
click at [460, 307] on input "text" at bounding box center [456, 317] width 88 height 20
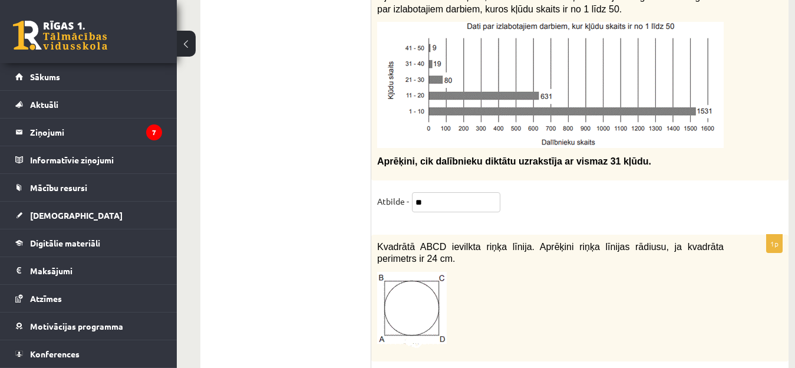
scroll to position [5738, 0]
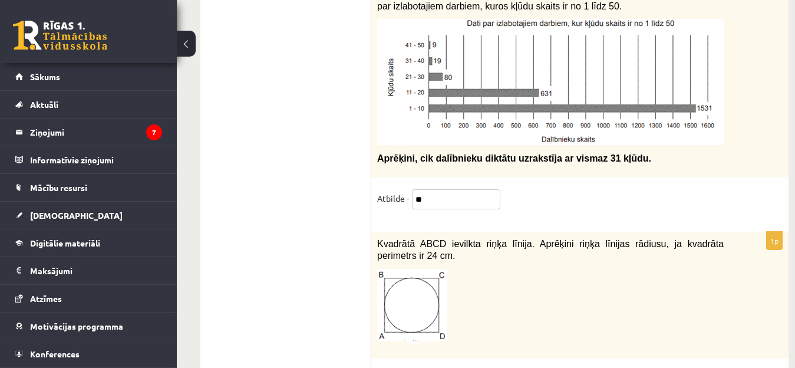
click at [445, 189] on input "**" at bounding box center [456, 199] width 88 height 20
type input "*"
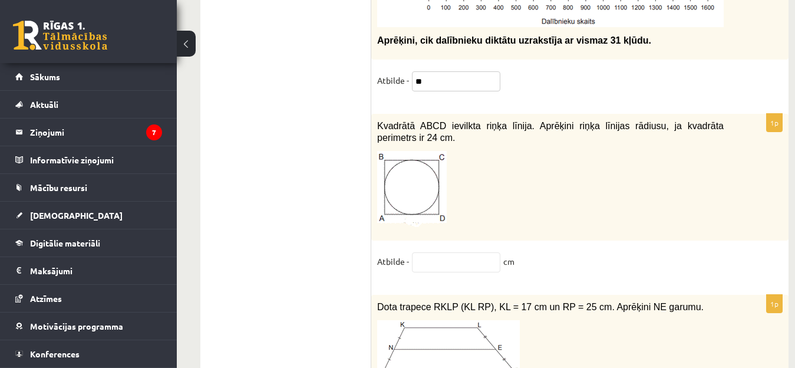
scroll to position [5879, 0]
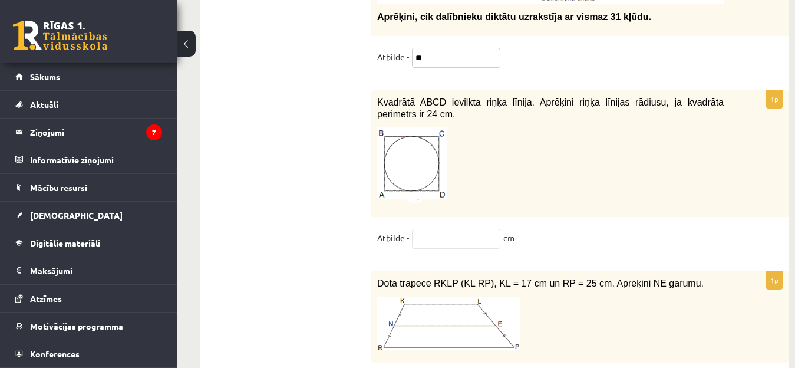
type input "**"
click at [461, 229] on input "text" at bounding box center [456, 239] width 88 height 20
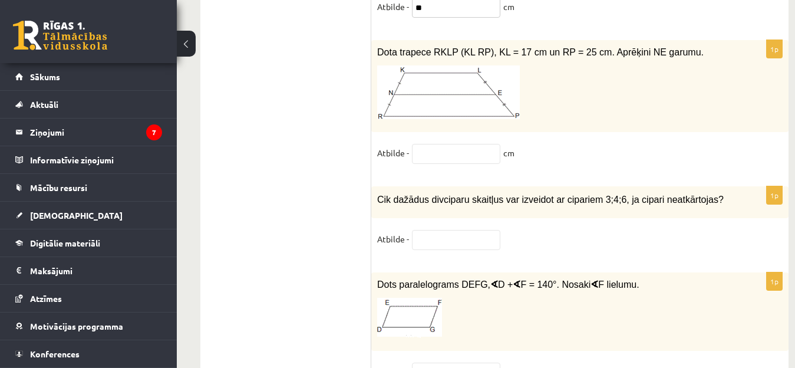
scroll to position [6115, 0]
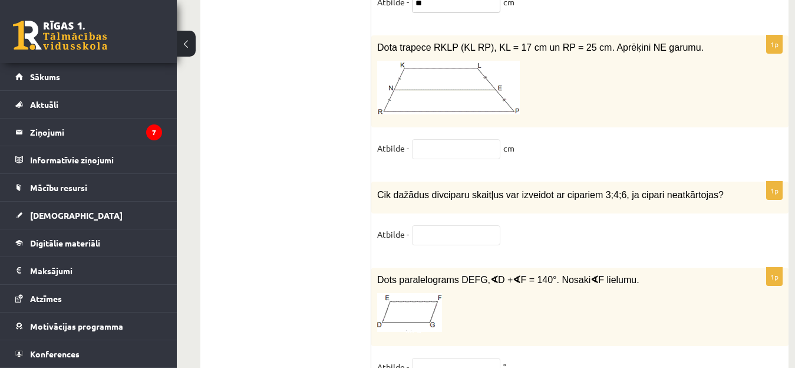
type input "**"
click at [443, 139] on input "text" at bounding box center [456, 149] width 88 height 20
type input "**"
click at [426, 225] on input "text" at bounding box center [456, 235] width 88 height 20
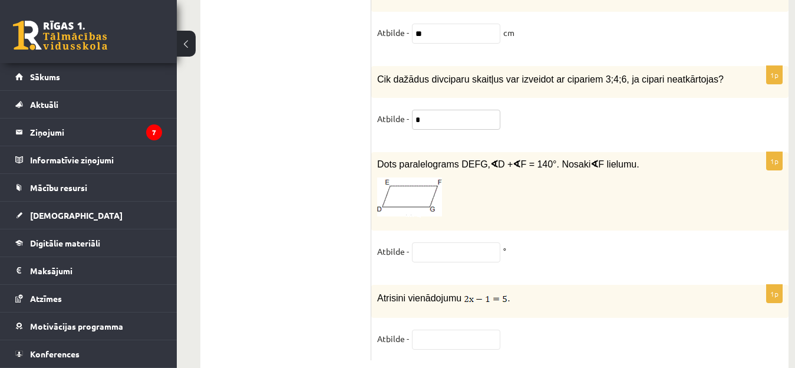
type input "*"
click at [470, 242] on input "text" at bounding box center [456, 252] width 88 height 20
type input "**"
click at [436, 330] on input "text" at bounding box center [456, 340] width 88 height 20
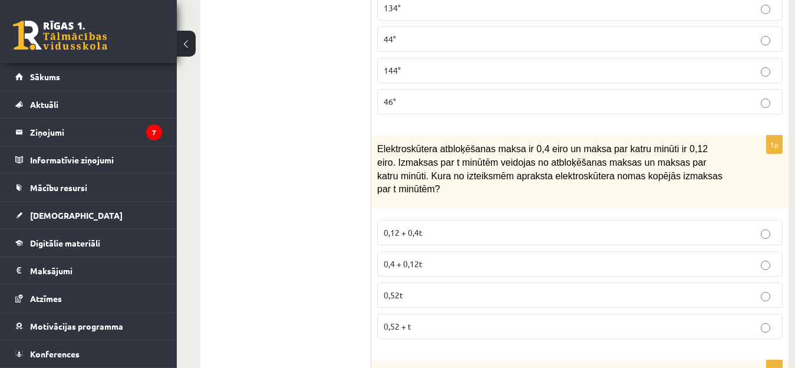
scroll to position [0, 0]
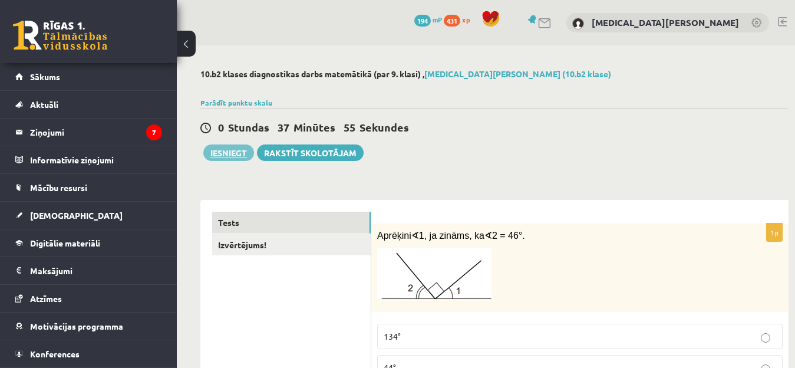
type input "*"
click at [228, 155] on button "Iesniegt" at bounding box center [228, 152] width 51 height 17
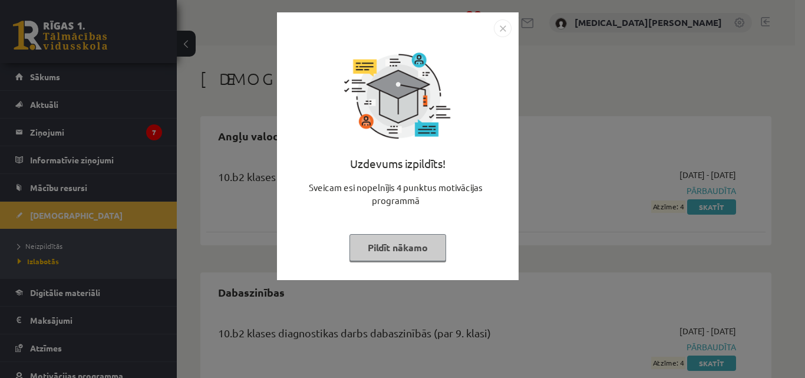
click at [501, 31] on img "Close" at bounding box center [503, 28] width 18 height 18
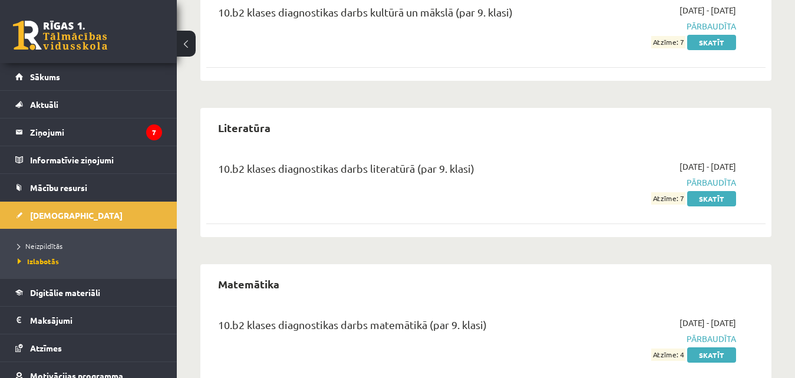
scroll to position [1015, 0]
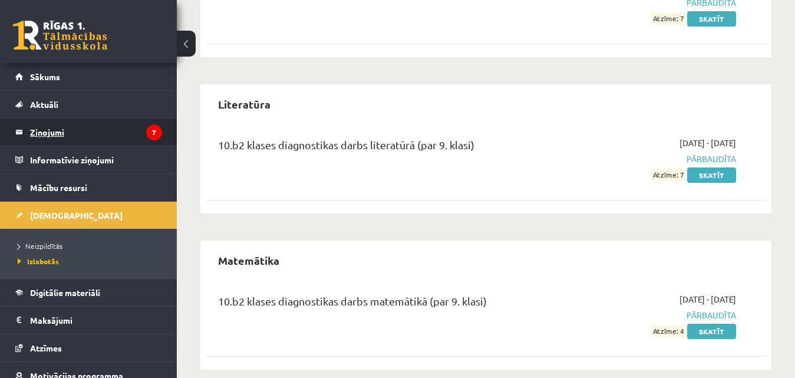
click at [53, 130] on legend "Ziņojumi 7" at bounding box center [96, 132] width 132 height 27
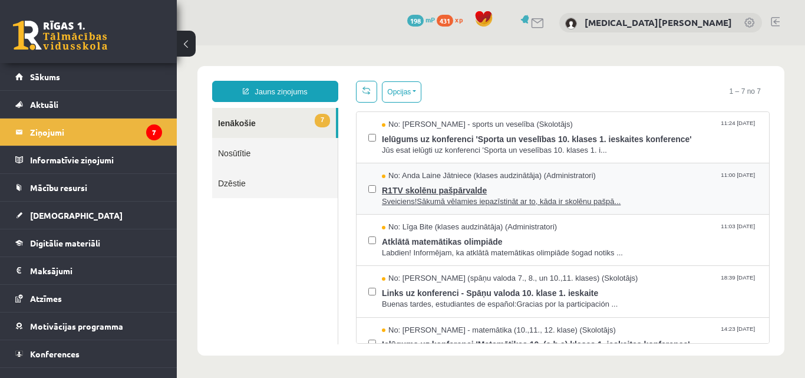
click at [521, 198] on span "Sveiciens!Sākumā vēlamies iepazīstināt ar to, kāda ir skolēnu pašpā..." at bounding box center [570, 201] width 376 height 11
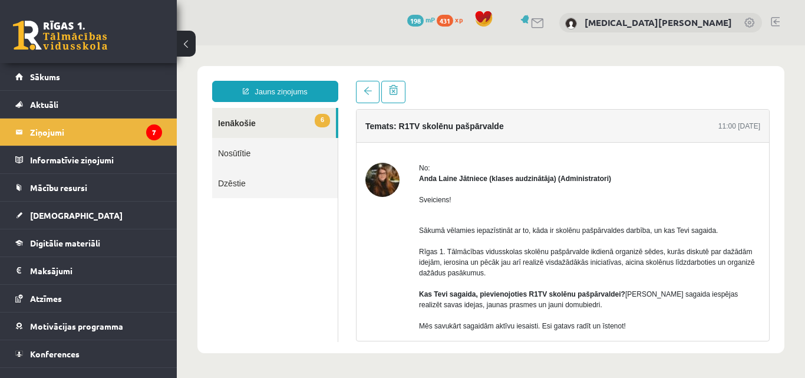
click at [267, 121] on link "6 Ienākošie" at bounding box center [274, 123] width 124 height 30
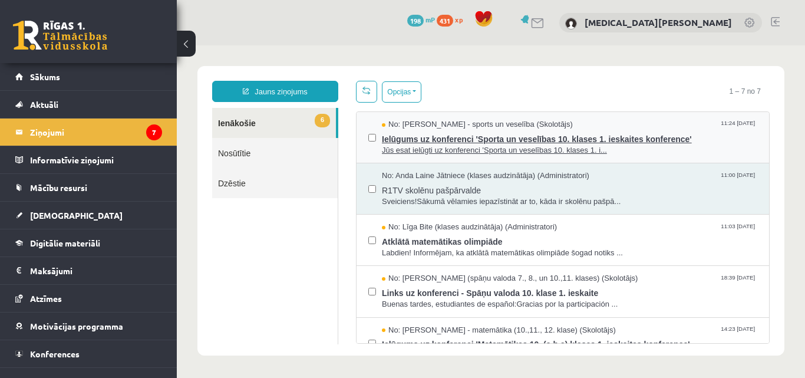
click at [452, 145] on span "Jūs esat ielūgti uz konferenci 'Sporta un veselības 10. klases 1. i..." at bounding box center [570, 150] width 376 height 11
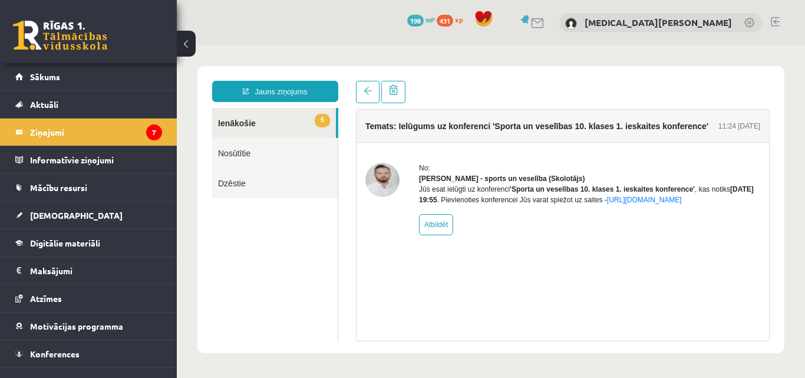
click at [294, 125] on link "5 Ienākošie" at bounding box center [274, 123] width 124 height 30
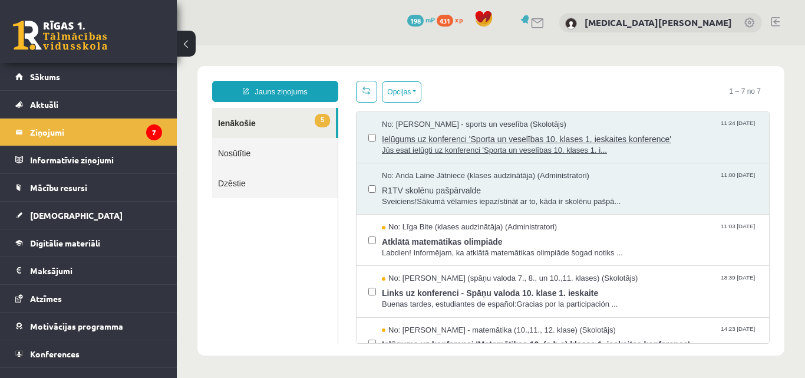
click at [481, 145] on span "Jūs esat ielūgti uz konferenci 'Sporta un veselības 10. klases 1. i..." at bounding box center [570, 150] width 376 height 11
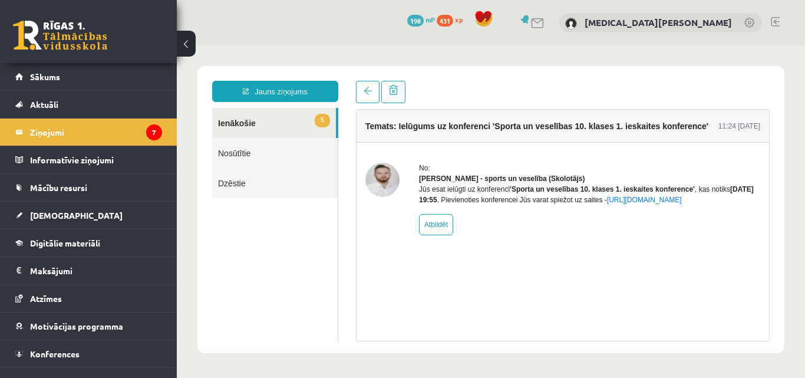
click at [264, 122] on link "5 Ienākošie" at bounding box center [274, 123] width 124 height 30
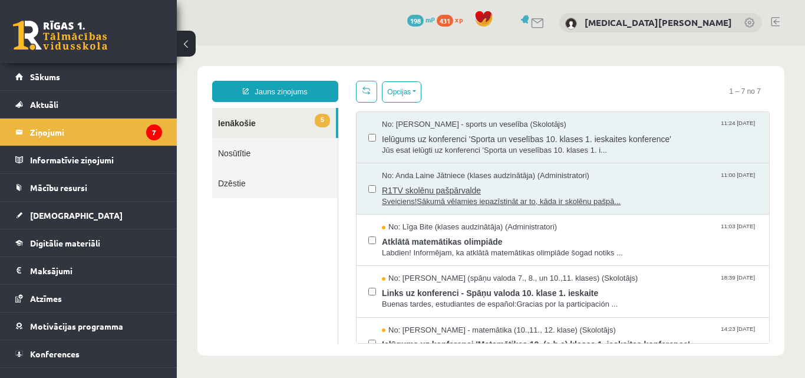
click at [415, 179] on span "No: Anda Laine Jātniece (klases audzinātāja) (Administratori)" at bounding box center [486, 175] width 208 height 11
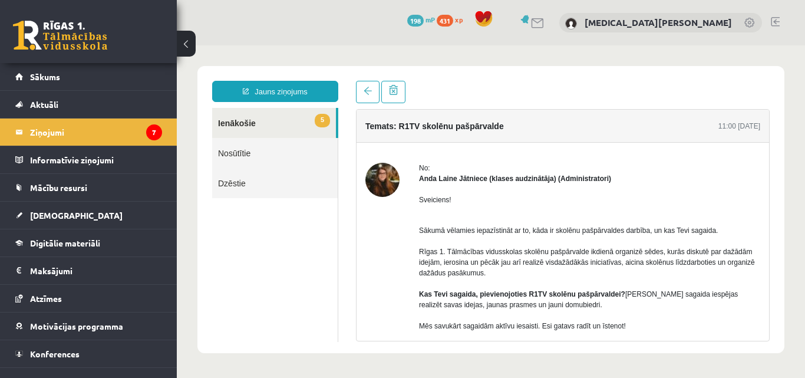
click at [263, 126] on link "5 Ienākošie" at bounding box center [274, 123] width 124 height 30
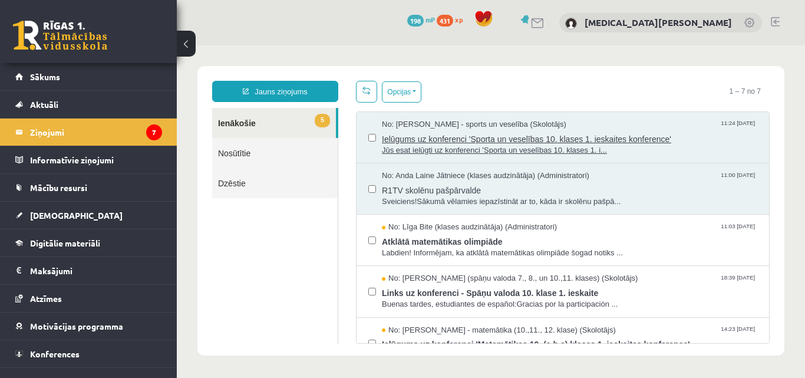
click at [485, 146] on span "Jūs esat ielūgti uz konferenci 'Sporta un veselības 10. klases 1. i..." at bounding box center [570, 150] width 376 height 11
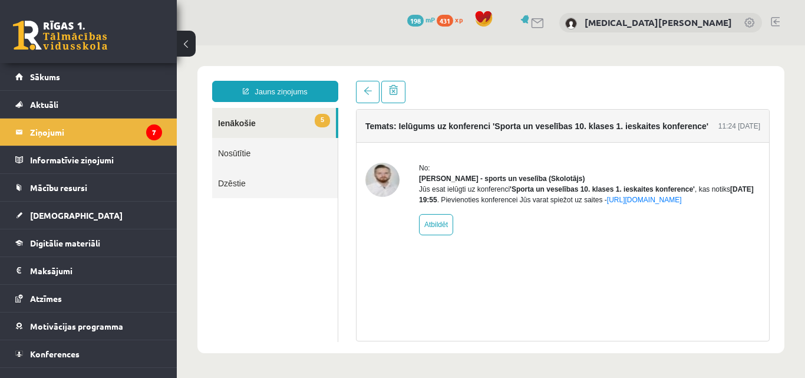
click at [253, 118] on link "5 Ienākošie" at bounding box center [274, 123] width 124 height 30
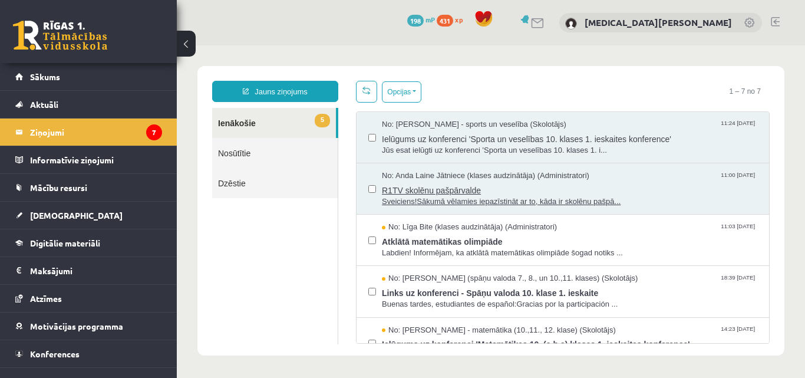
click at [458, 199] on span "Sveiciens!Sākumā vēlamies iepazīstināt ar to, kāda ir skolēnu pašpā..." at bounding box center [570, 201] width 376 height 11
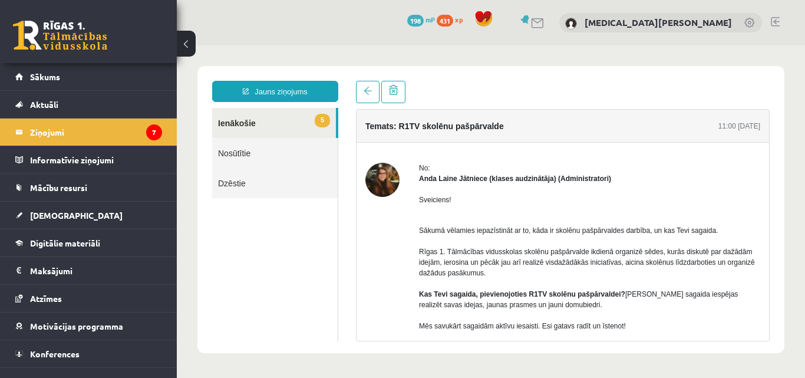
click at [246, 124] on link "5 Ienākošie" at bounding box center [274, 123] width 124 height 30
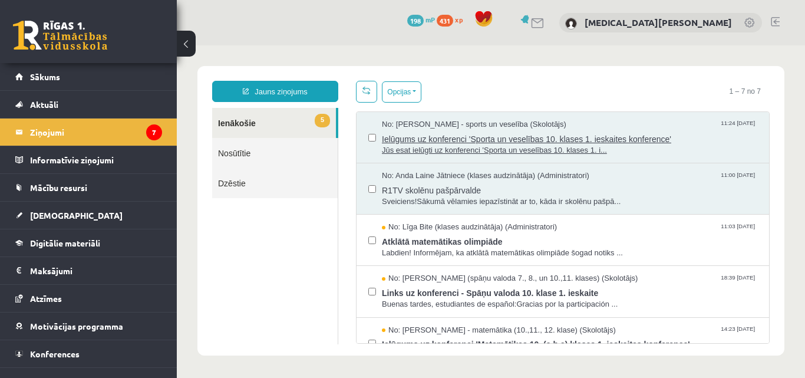
click at [552, 137] on span "Ielūgums uz konferenci 'Sporta un veselības 10. klases 1. ieskaites konference'" at bounding box center [570, 137] width 376 height 15
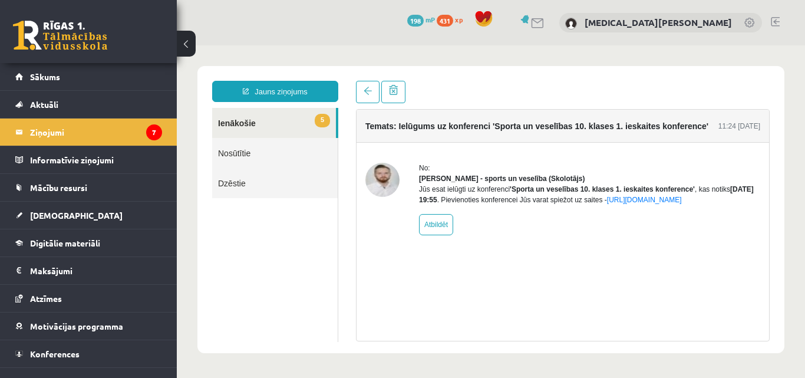
click at [281, 125] on link "5 Ienākošie" at bounding box center [274, 123] width 124 height 30
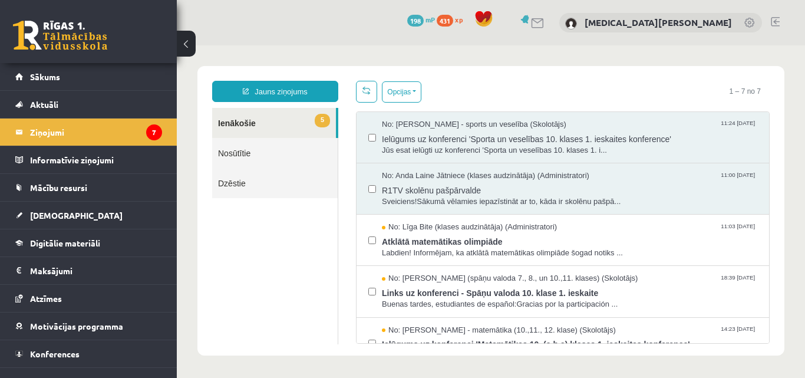
click at [246, 127] on link "5 Ienākošie" at bounding box center [274, 123] width 124 height 30
click at [479, 182] on span "R1TV skolēnu pašpārvalde" at bounding box center [570, 189] width 376 height 15
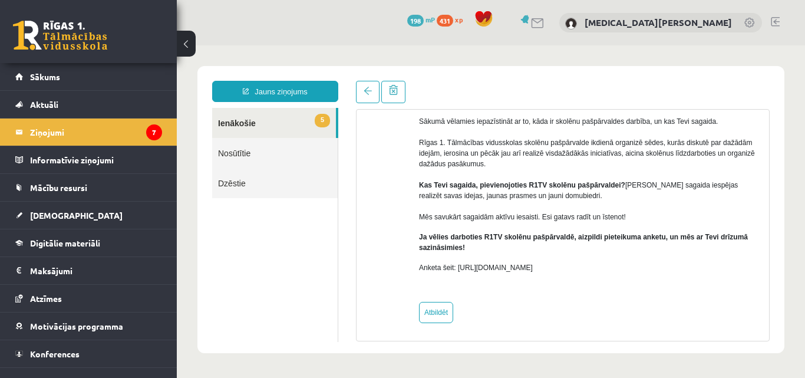
scroll to position [111, 0]
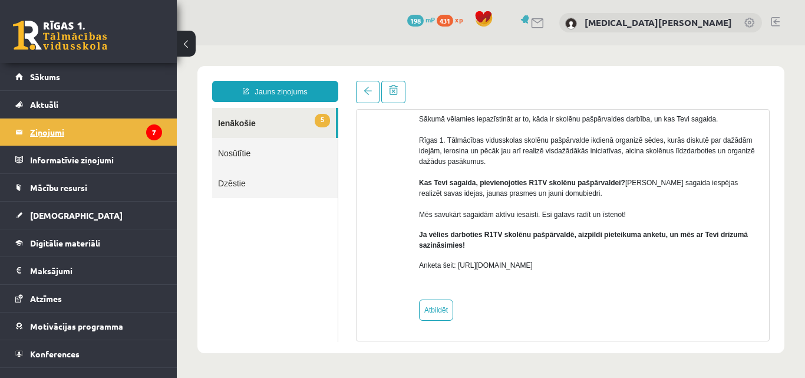
click at [84, 134] on legend "Ziņojumi 7" at bounding box center [96, 132] width 132 height 27
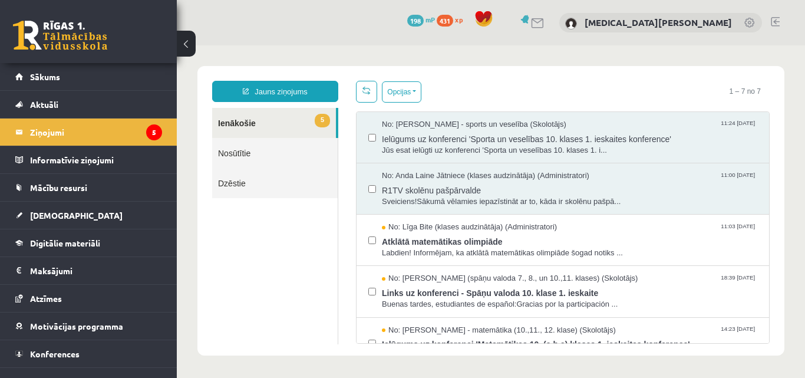
scroll to position [0, 0]
click at [502, 126] on span "No: [PERSON_NAME] - sports un veselība (Skolotājs)" at bounding box center [474, 124] width 185 height 11
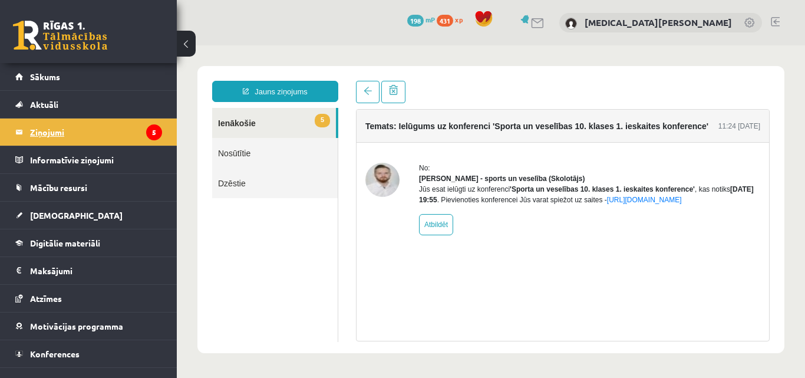
click at [108, 123] on legend "Ziņojumi 5" at bounding box center [96, 132] width 132 height 27
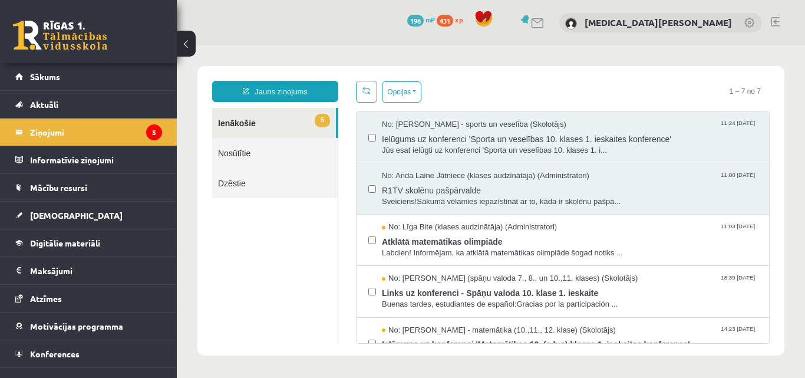
click at [243, 153] on link "Nosūtītie" at bounding box center [275, 153] width 126 height 30
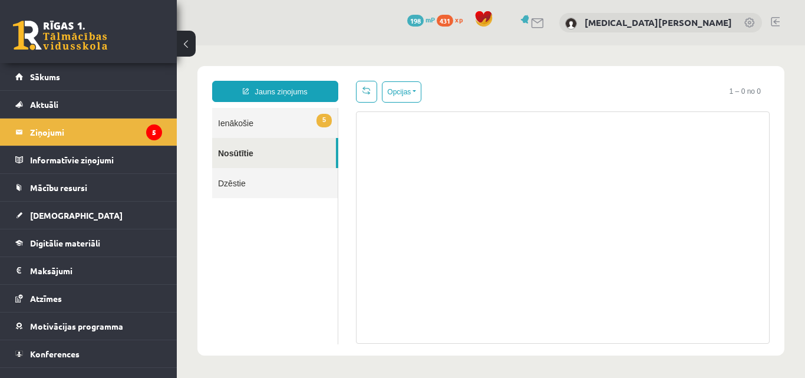
click at [246, 125] on link "5 Ienākošie" at bounding box center [275, 123] width 126 height 30
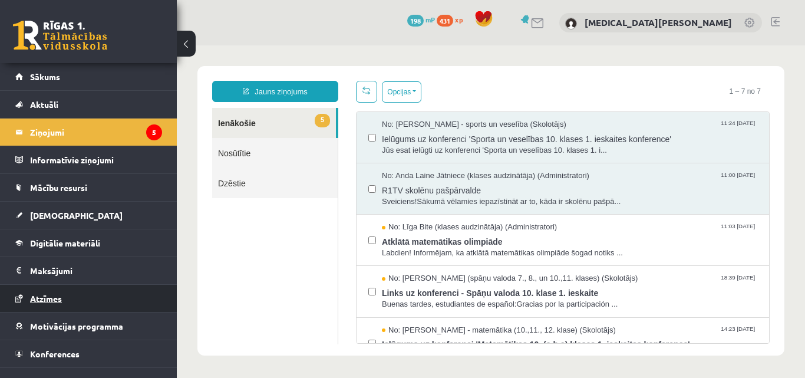
click at [90, 301] on link "Atzīmes" at bounding box center [88, 298] width 147 height 27
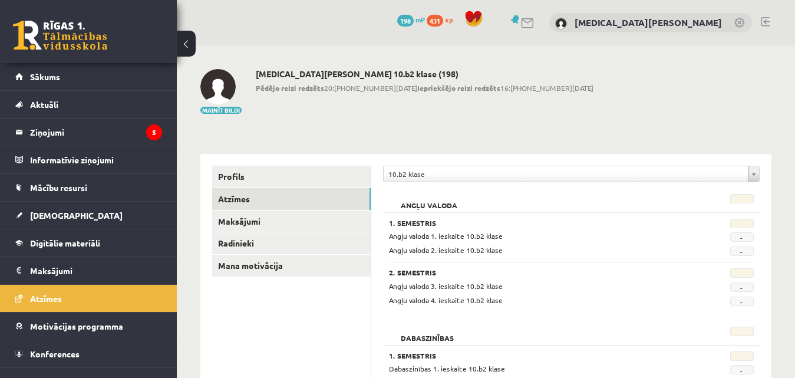
click at [766, 20] on link at bounding box center [765, 21] width 9 height 9
